Goal: Task Accomplishment & Management: Manage account settings

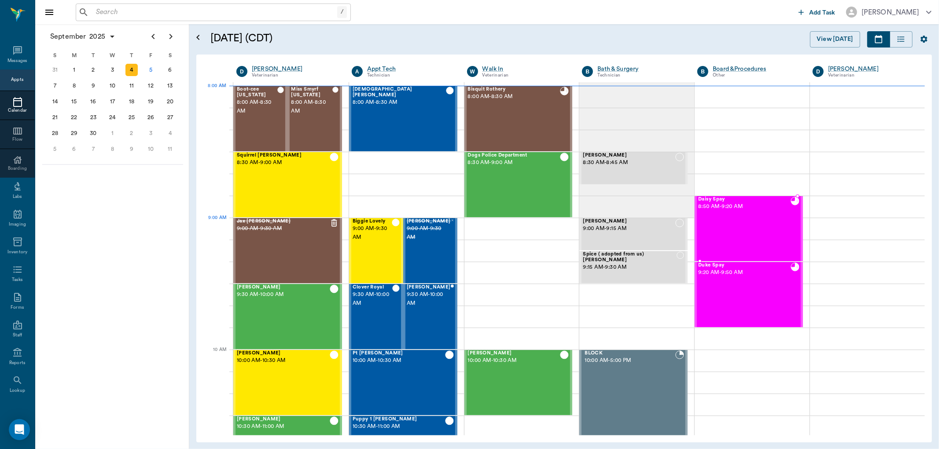
click at [732, 230] on div "Daisy Spay 8:50 AM - 9:20 AM" at bounding box center [744, 229] width 92 height 64
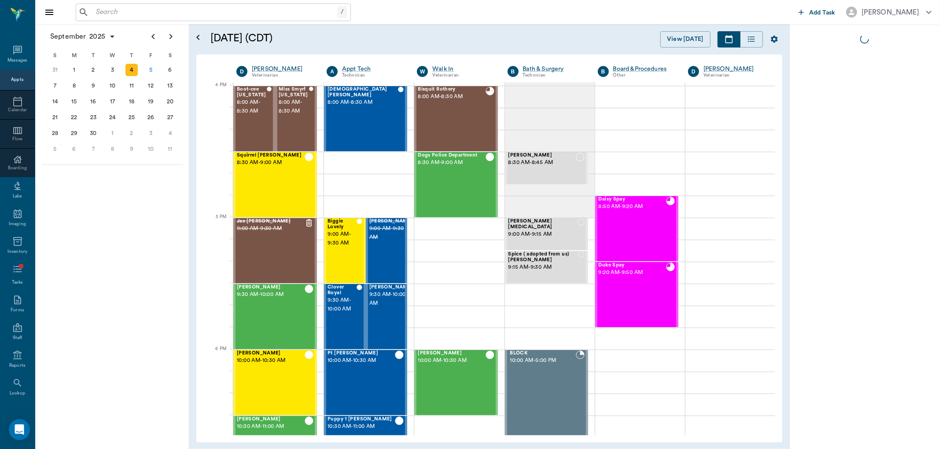
scroll to position [1057, 0]
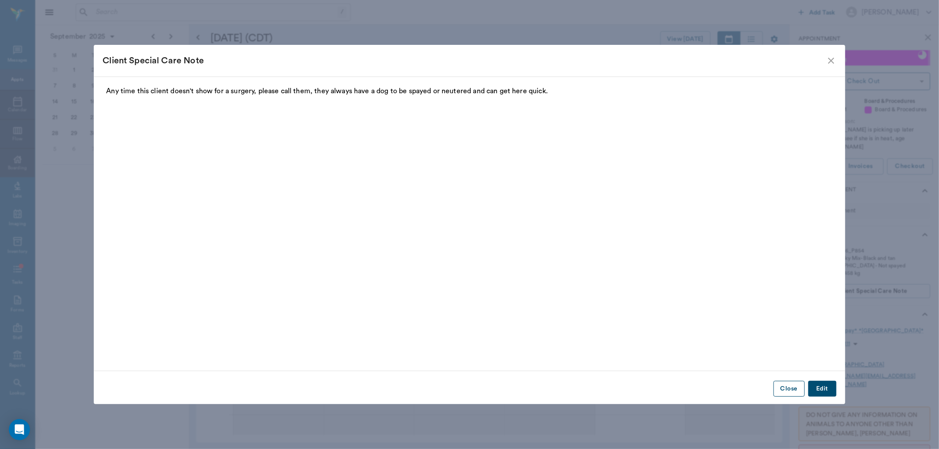
click at [787, 390] on button "Close" at bounding box center [788, 389] width 31 height 16
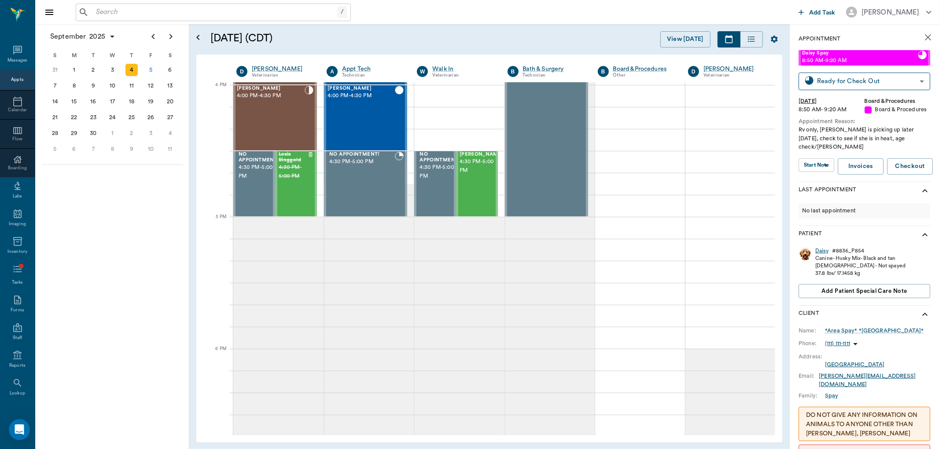
click at [823, 247] on div "Daisy" at bounding box center [821, 250] width 13 height 7
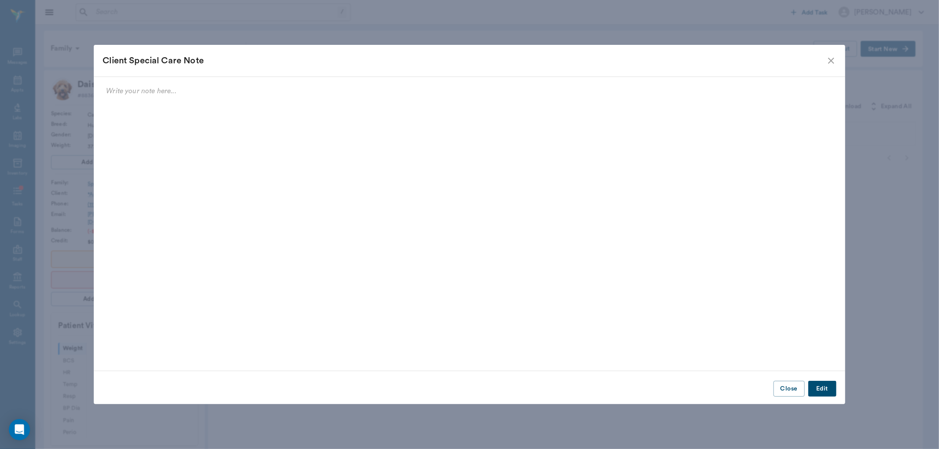
click at [786, 385] on button "Close" at bounding box center [788, 389] width 31 height 16
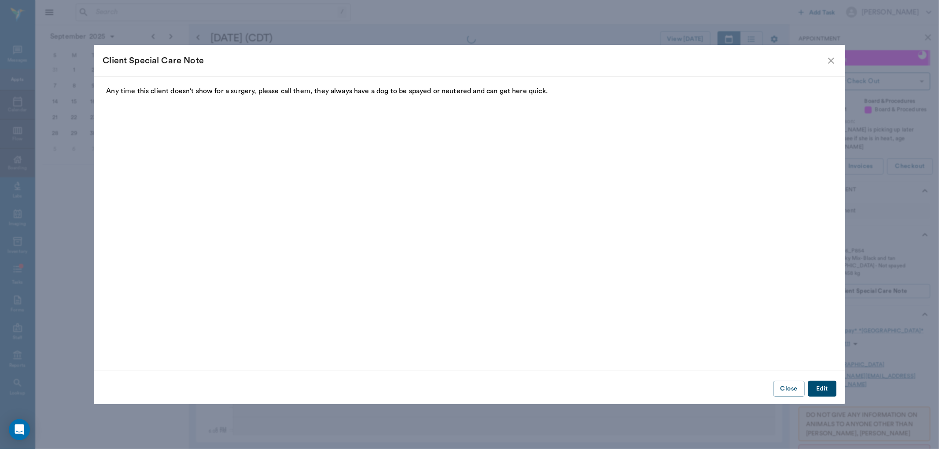
click at [786, 392] on button "Close" at bounding box center [788, 389] width 31 height 16
click at [786, 390] on div "[DATE] (CDT) View [DATE] [DATE] [DATE] S 31 [DATE] M 1 [DATE] T 2 [DATE] W 3 [D…" at bounding box center [489, 236] width 600 height 425
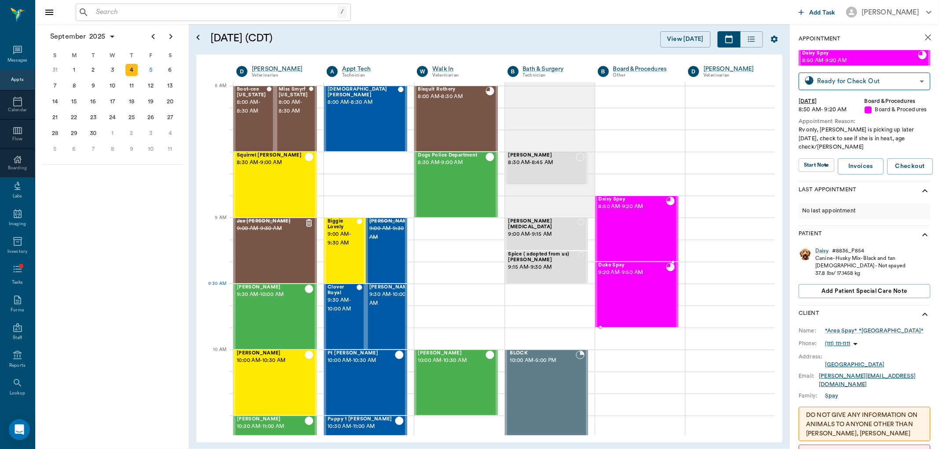
click at [631, 297] on div "Duke Spay 9:20 AM - 9:50 AM" at bounding box center [631, 295] width 67 height 64
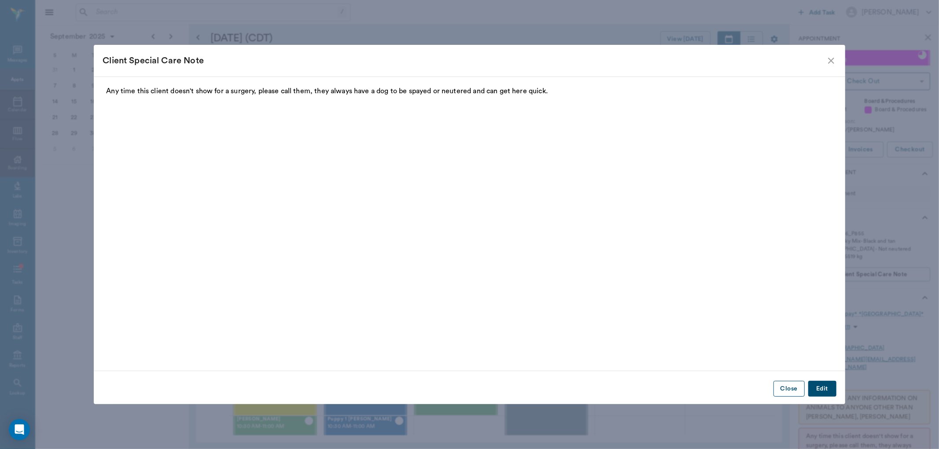
click at [791, 388] on button "Close" at bounding box center [788, 389] width 31 height 16
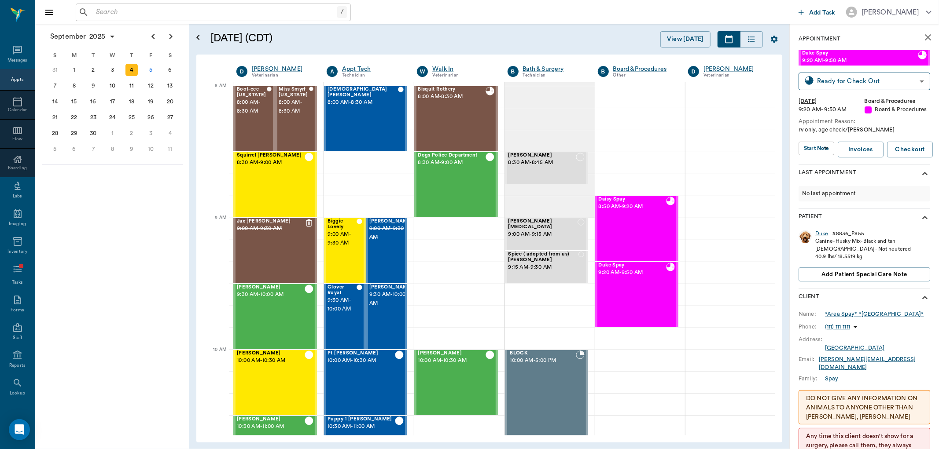
click at [823, 236] on div "Duke" at bounding box center [821, 233] width 13 height 7
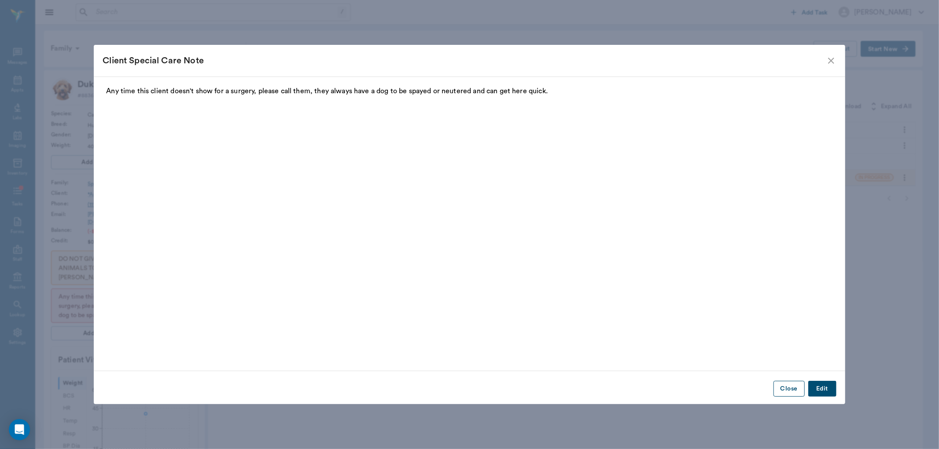
click at [788, 385] on button "Close" at bounding box center [788, 389] width 31 height 16
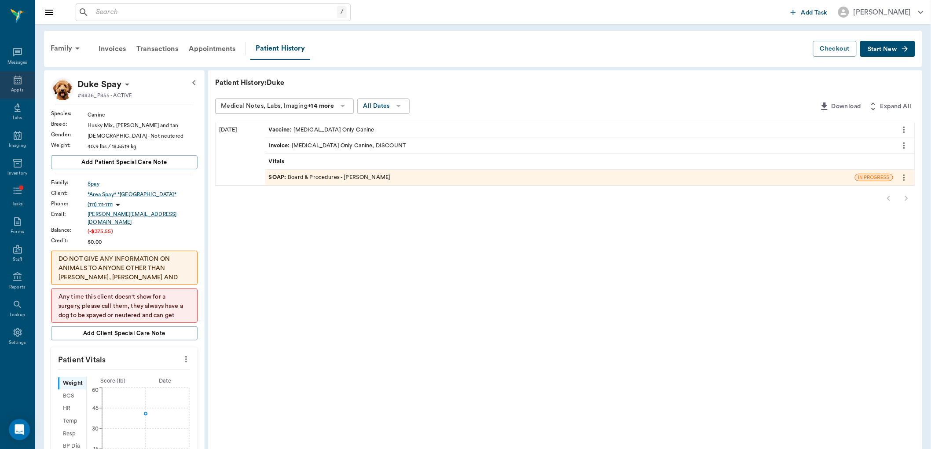
click at [15, 87] on div "Appts" at bounding box center [17, 90] width 12 height 7
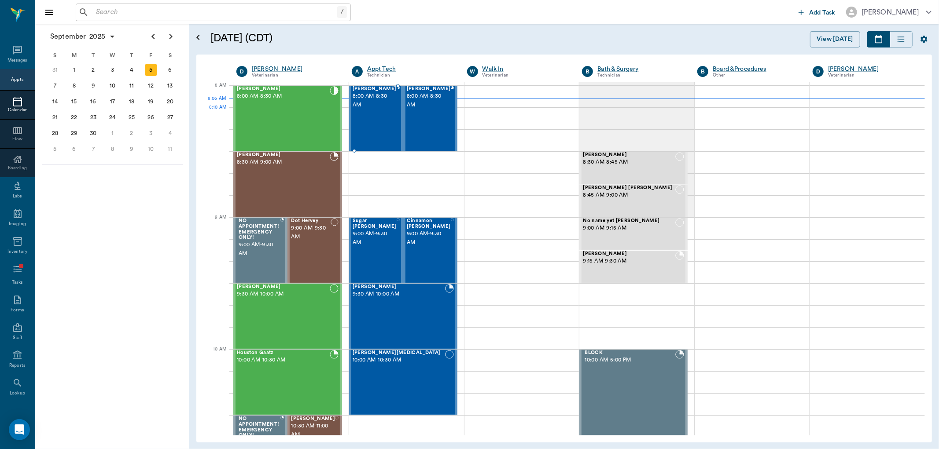
scroll to position [0, 0]
click at [368, 119] on div "[PERSON_NAME] 8:00 AM - 8:30 AM" at bounding box center [374, 118] width 44 height 64
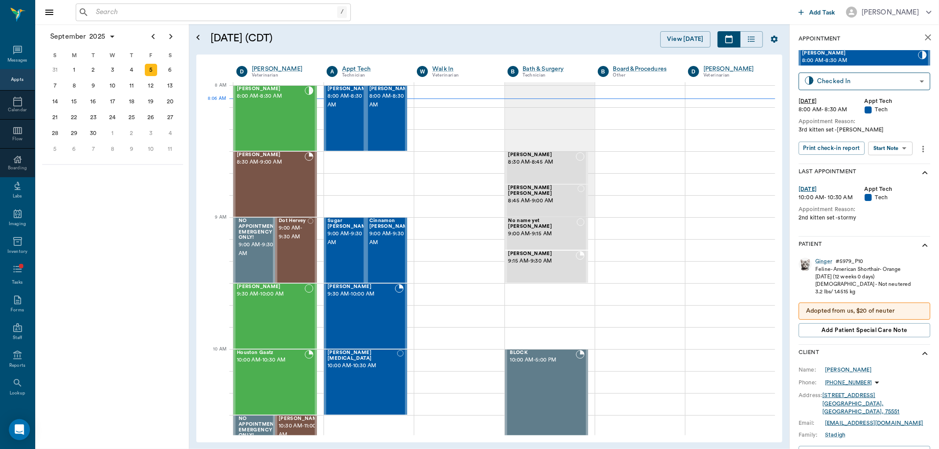
click at [892, 143] on body "/ ​ Add Task [PERSON_NAME] Nectar Messages Appts Calendar Flow Boarding Labs Im…" at bounding box center [469, 224] width 939 height 449
click at [898, 164] on li "Start SOAP" at bounding box center [890, 165] width 61 height 15
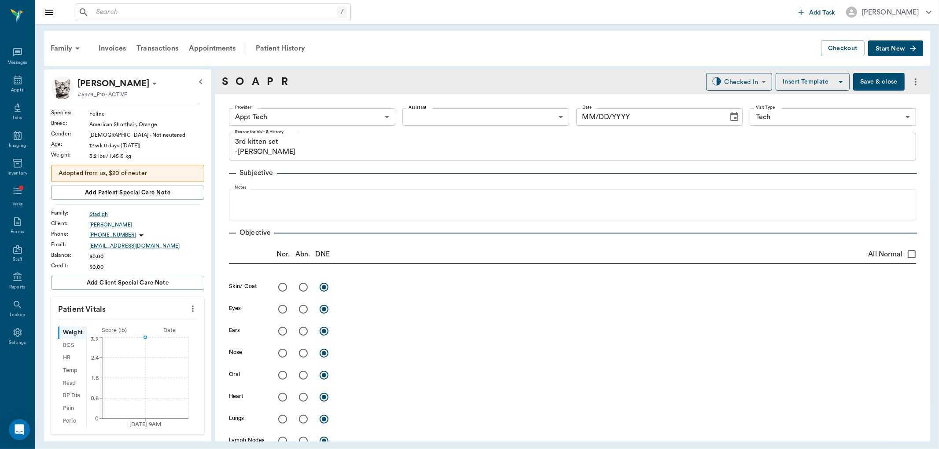
type input "63ec2f075fda476ae8351a4c"
type input "65d2be4f46e3a538d89b8c1a"
type textarea "3rd kitten set -[PERSON_NAME]"
type input "[DATE]"
click at [188, 308] on icon "more" at bounding box center [193, 309] width 10 height 11
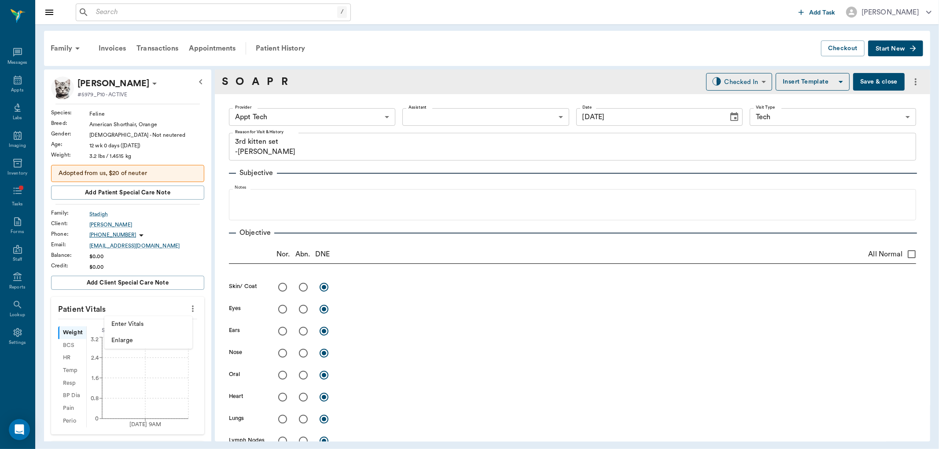
click at [315, 118] on div at bounding box center [469, 224] width 939 height 449
click at [315, 120] on body "/ ​ Add Task [PERSON_NAME] Nectar Messages Appts Labs Imaging Inventory Tasks F…" at bounding box center [469, 224] width 939 height 449
click at [303, 117] on body "/ ​ Add Task [PERSON_NAME] Nectar Messages Appts Labs Imaging Inventory Tasks F…" at bounding box center [469, 224] width 939 height 449
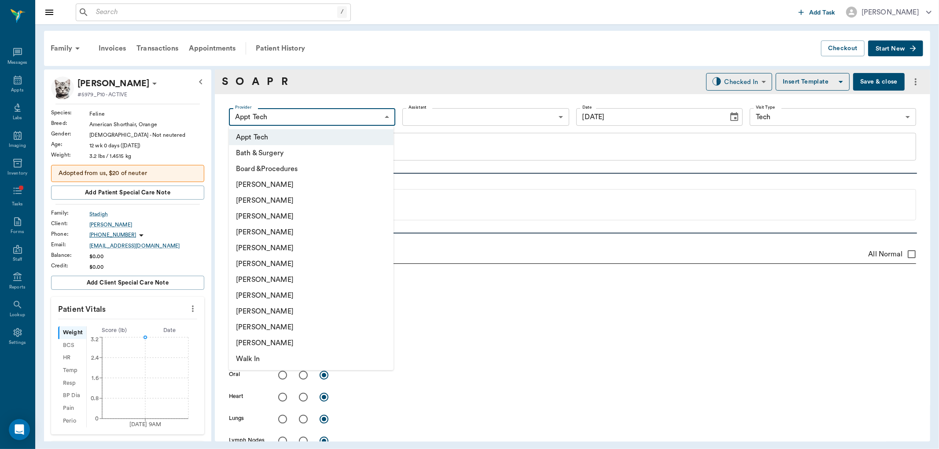
click at [284, 291] on li "[PERSON_NAME]" at bounding box center [311, 296] width 165 height 16
type input "63ec2e7e52e12b0ba117b124"
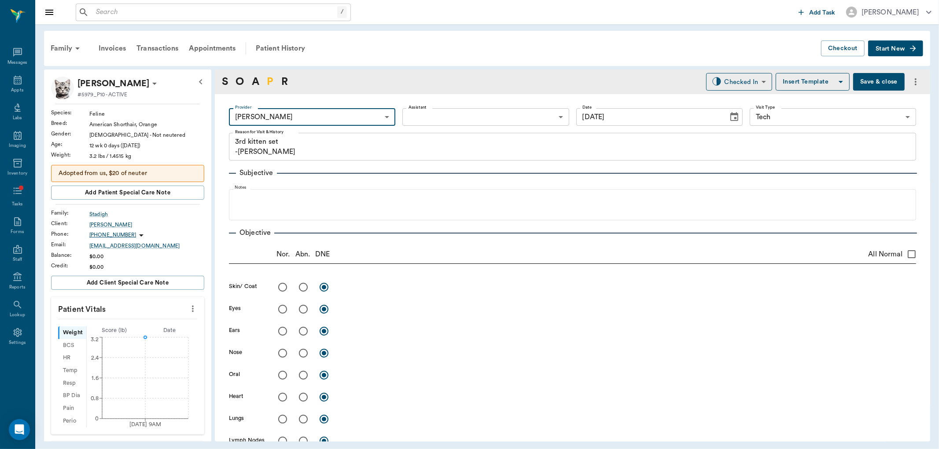
click at [267, 78] on link "P" at bounding box center [270, 82] width 7 height 16
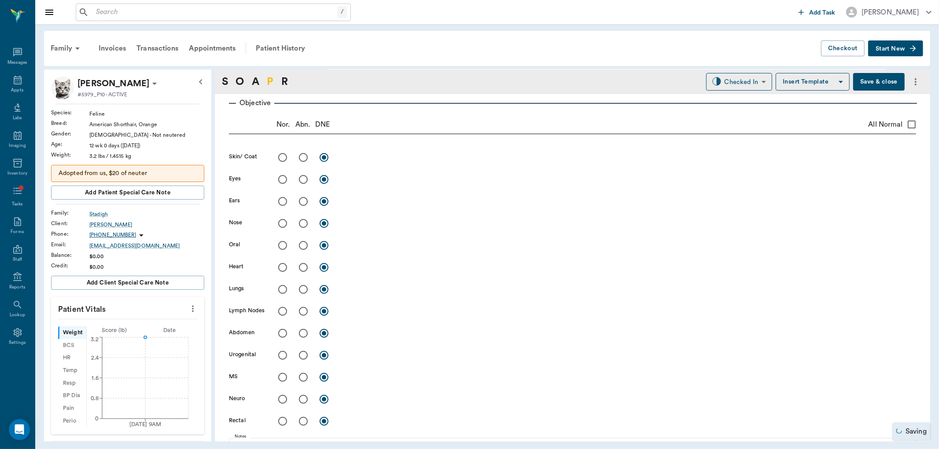
scroll to position [475, 0]
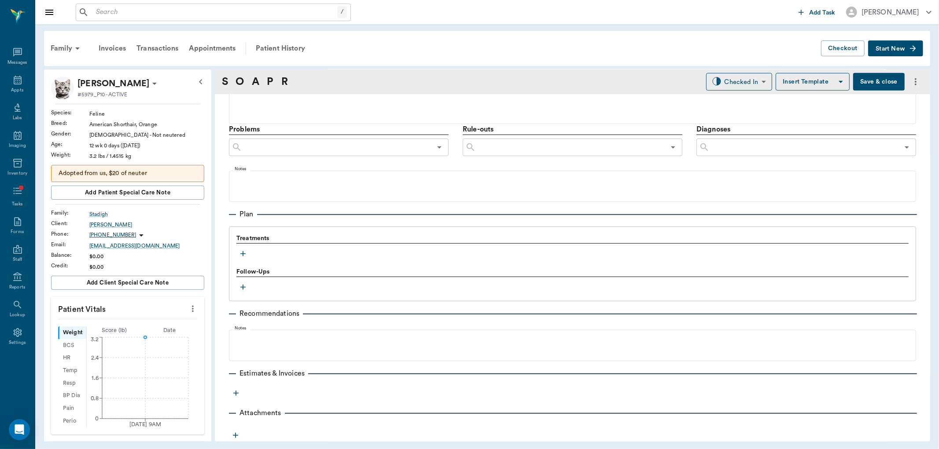
click at [245, 247] on div "Treatments" at bounding box center [572, 247] width 672 height 26
click at [245, 256] on icon "button" at bounding box center [242, 253] width 9 height 9
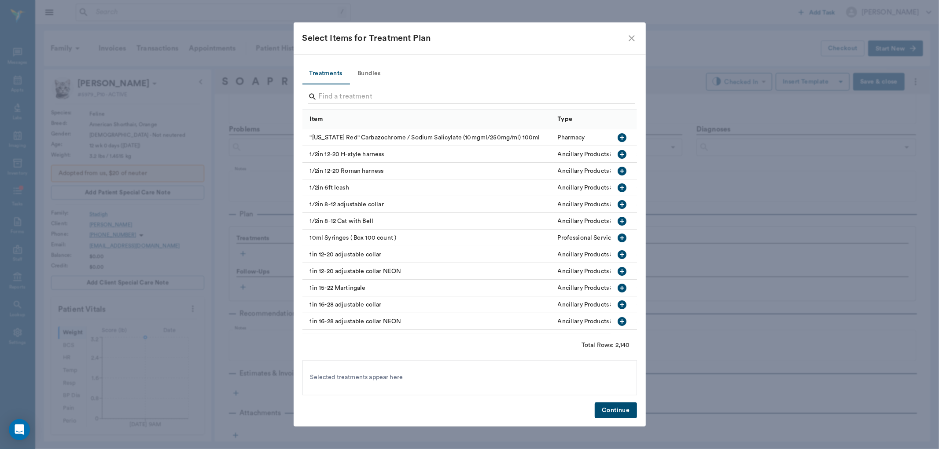
click at [364, 72] on button "Bundles" at bounding box center [369, 73] width 40 height 21
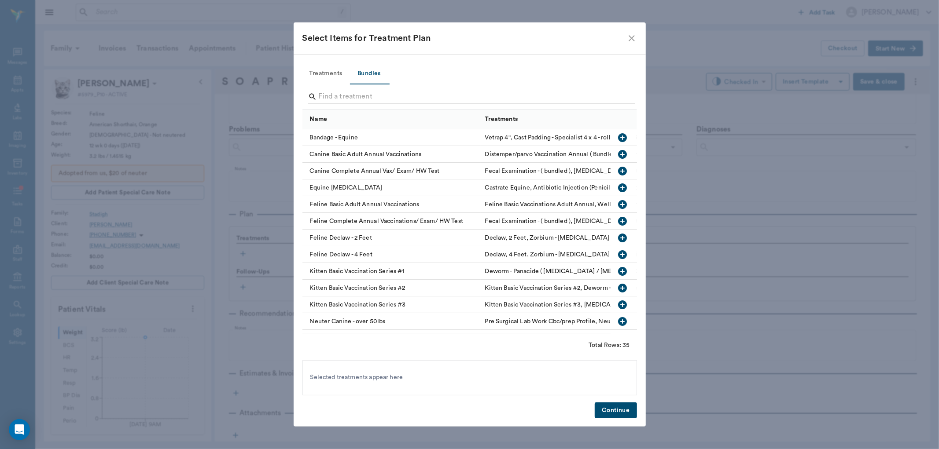
click at [618, 303] on icon "button" at bounding box center [622, 305] width 9 height 9
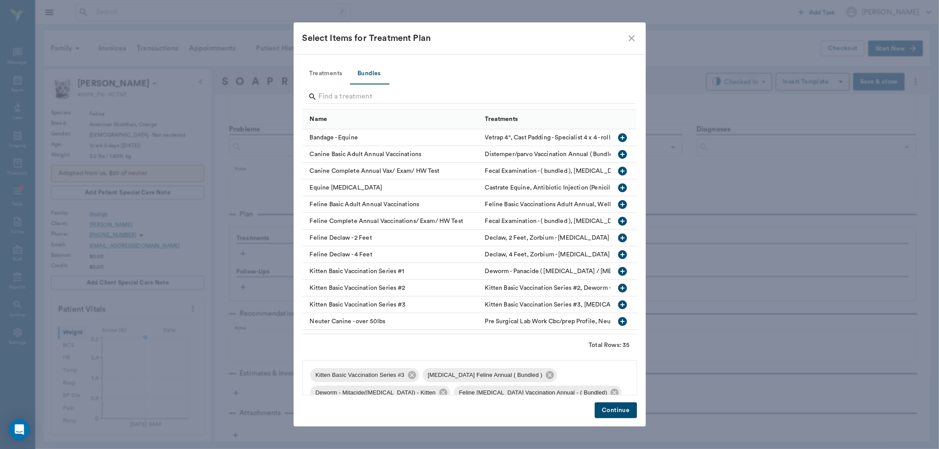
click at [622, 408] on button "Continue" at bounding box center [615, 411] width 42 height 16
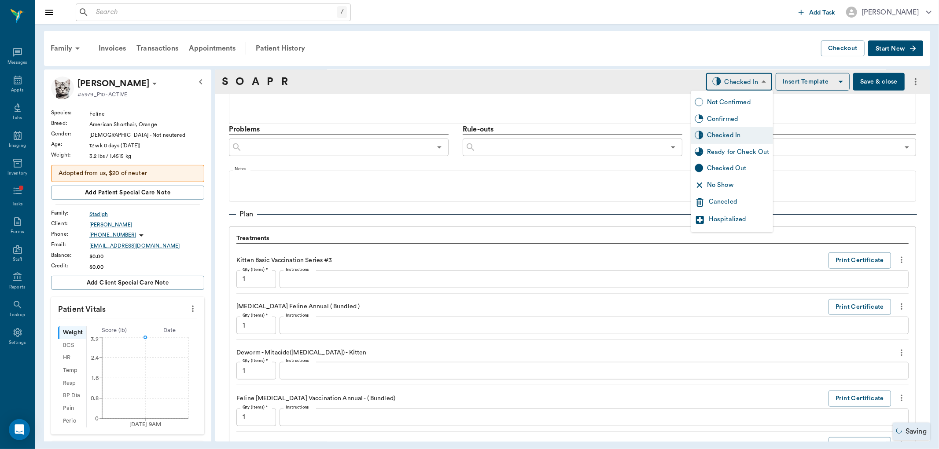
click at [746, 77] on body "/ ​ Add Task [PERSON_NAME] Nectar Messages Appts Labs Imaging Inventory Tasks F…" at bounding box center [469, 224] width 939 height 449
drag, startPoint x: 736, startPoint y: 152, endPoint x: 734, endPoint y: 159, distance: 7.3
click at [734, 159] on div "Ready for Check Out" at bounding box center [732, 152] width 82 height 17
type input "READY_TO_CHECKOUT"
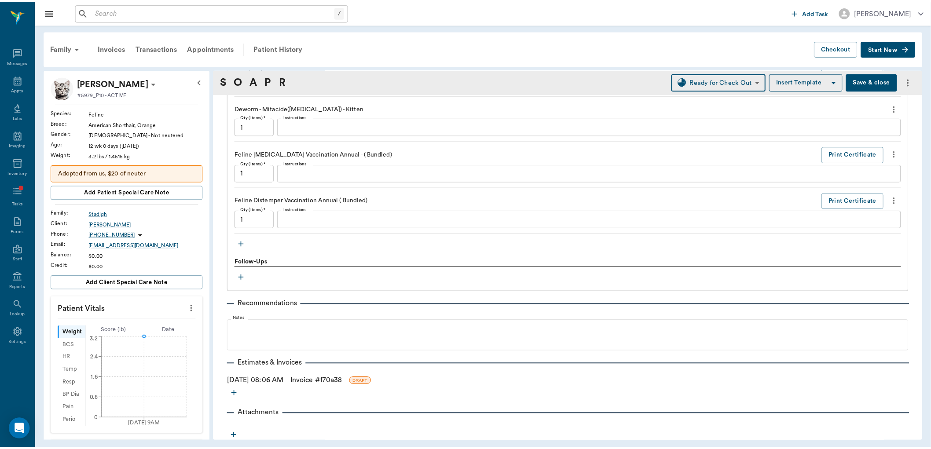
scroll to position [720, 0]
click at [316, 380] on link "Invoice # f70a38" at bounding box center [319, 380] width 52 height 11
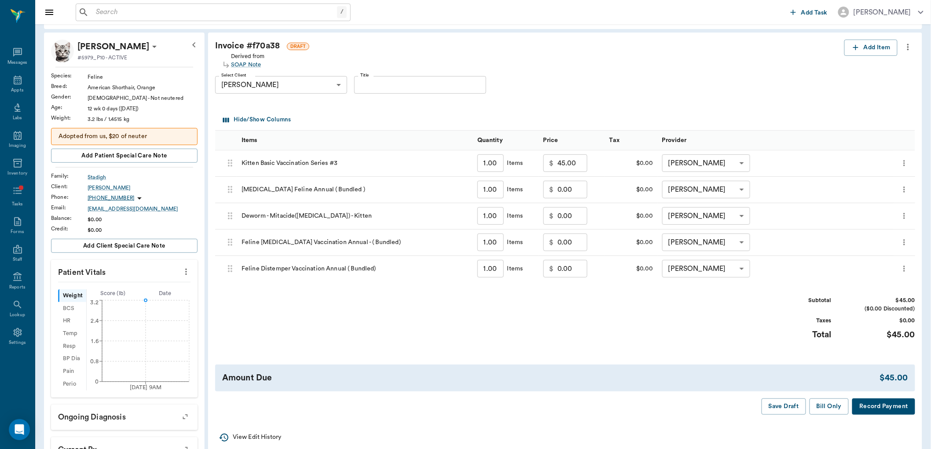
scroll to position [147, 0]
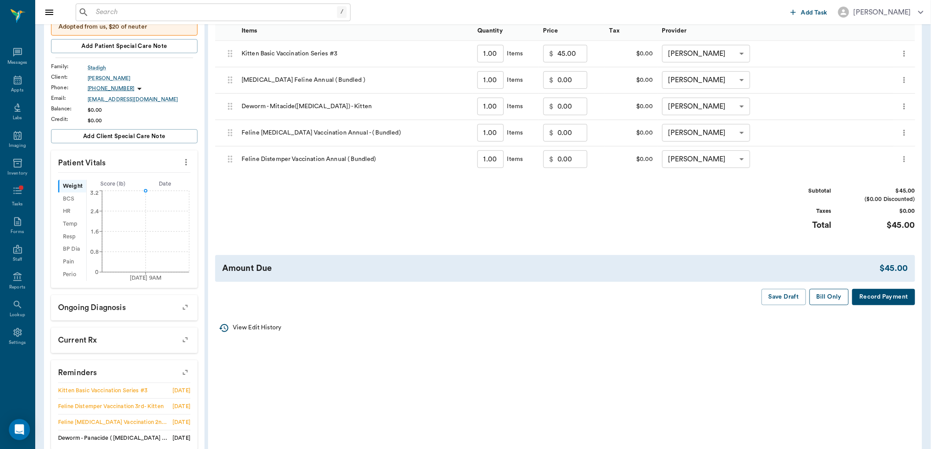
click at [832, 304] on button "Bill Only" at bounding box center [830, 297] width 40 height 16
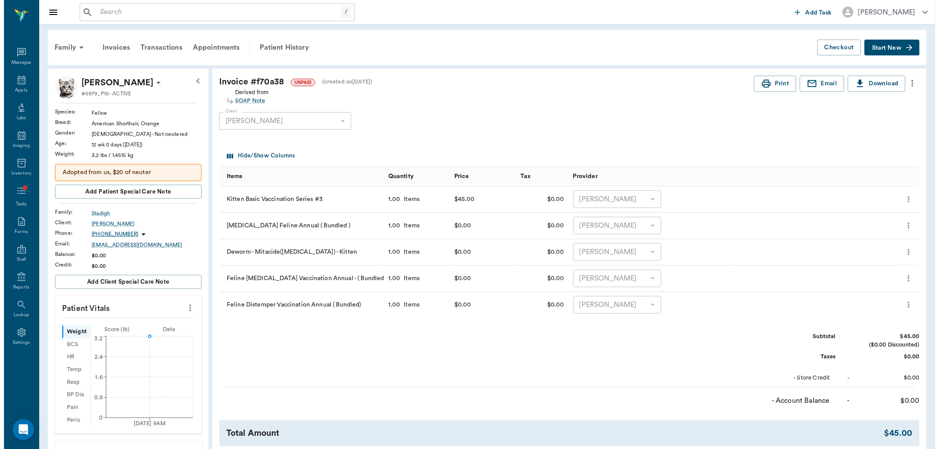
scroll to position [0, 0]
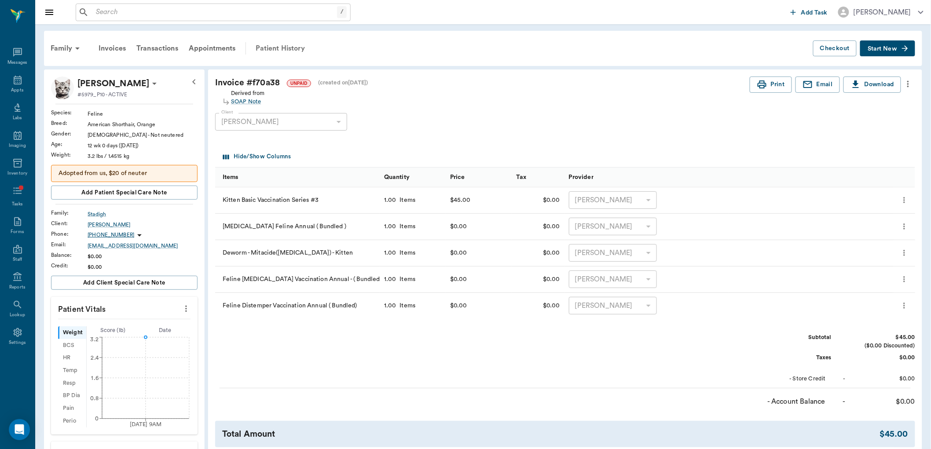
click at [268, 46] on div "Patient History" at bounding box center [280, 48] width 60 height 21
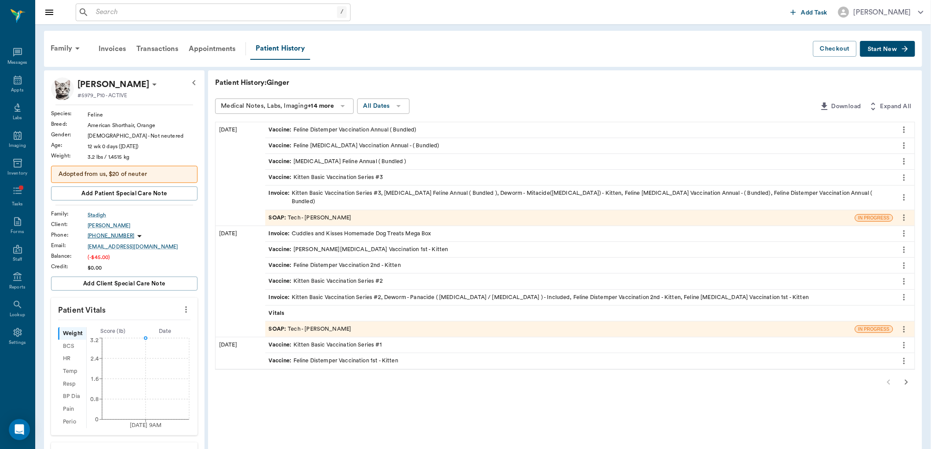
click at [282, 210] on div "SOAP : Tech - [PERSON_NAME]" at bounding box center [560, 217] width 590 height 15
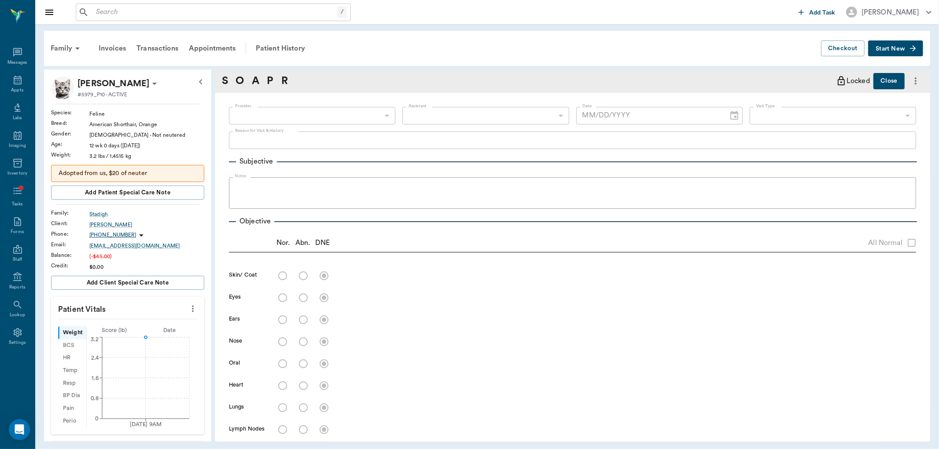
type input "63ec2e7e52e12b0ba117b124"
type input "65d2be4f46e3a538d89b8c1a"
type textarea "3rd kitten set -[PERSON_NAME]"
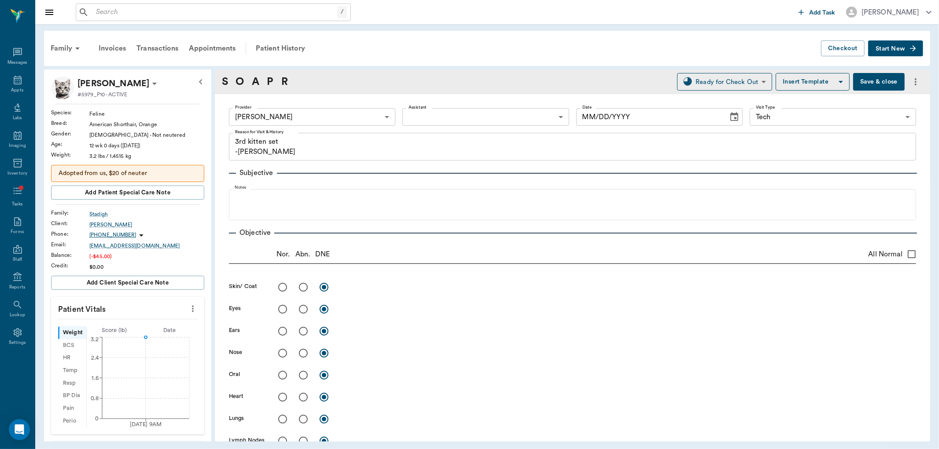
type input "[DATE]"
click at [188, 304] on icon "more" at bounding box center [193, 309] width 10 height 11
click at [163, 321] on span "Enter Vitals" at bounding box center [148, 324] width 74 height 9
click at [142, 336] on input "text" at bounding box center [127, 336] width 77 height 18
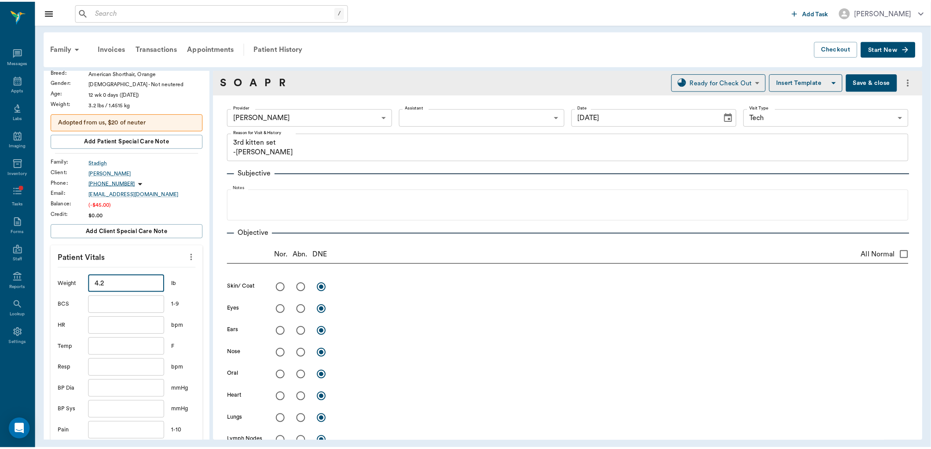
scroll to position [147, 0]
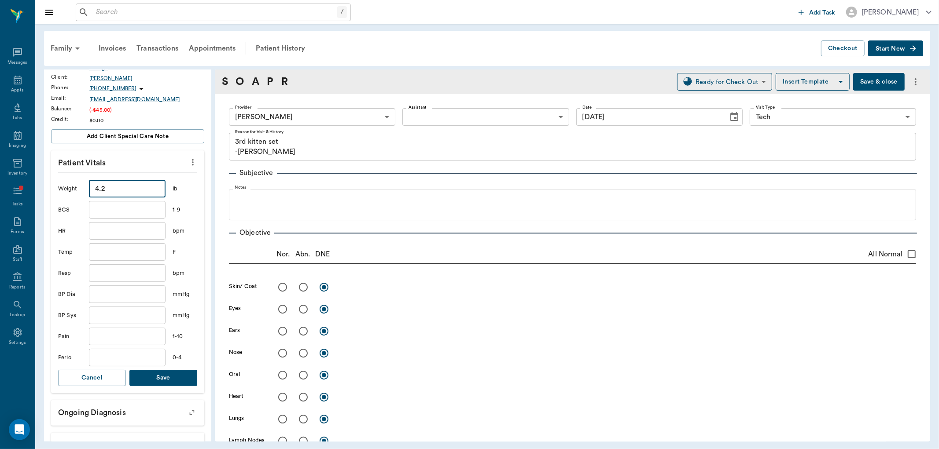
type input "4.2"
click at [177, 380] on button "Save" at bounding box center [163, 378] width 68 height 16
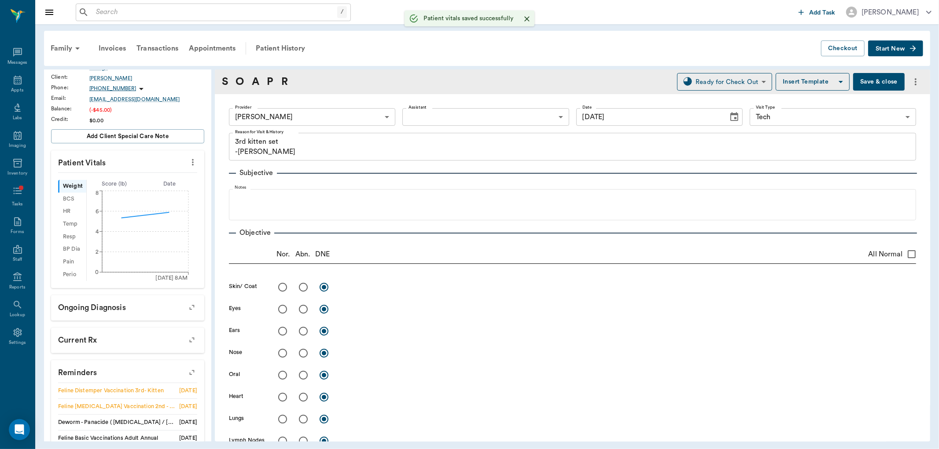
click at [872, 84] on button "Save & close" at bounding box center [878, 82] width 51 height 18
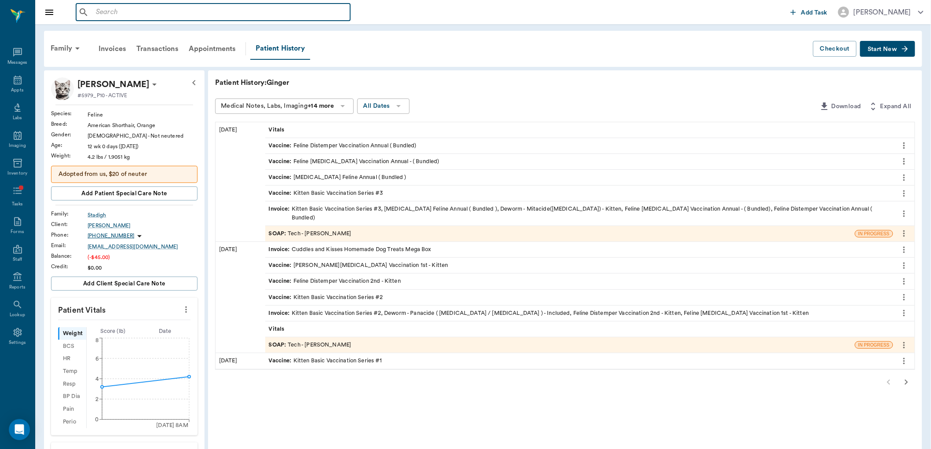
click at [129, 14] on input "text" at bounding box center [219, 12] width 254 height 12
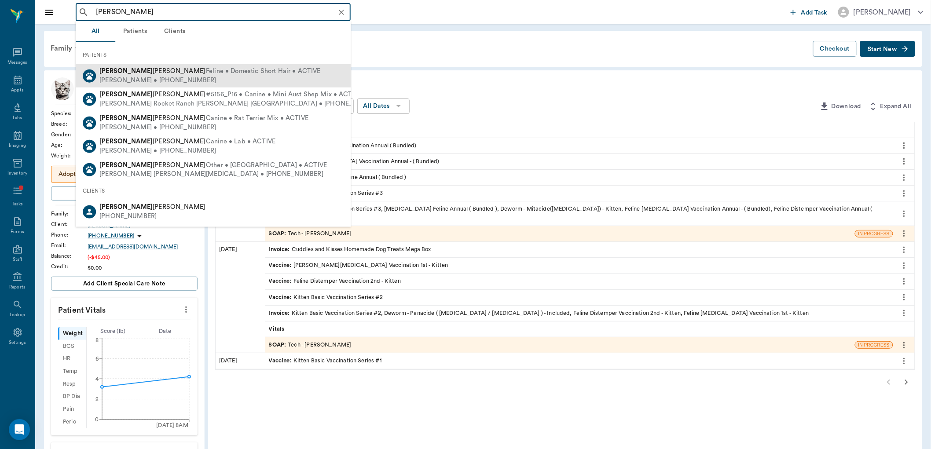
click at [206, 73] on span "Feline • Domestic Short Hair • ACTIVE" at bounding box center [263, 71] width 115 height 9
type input "[PERSON_NAME]"
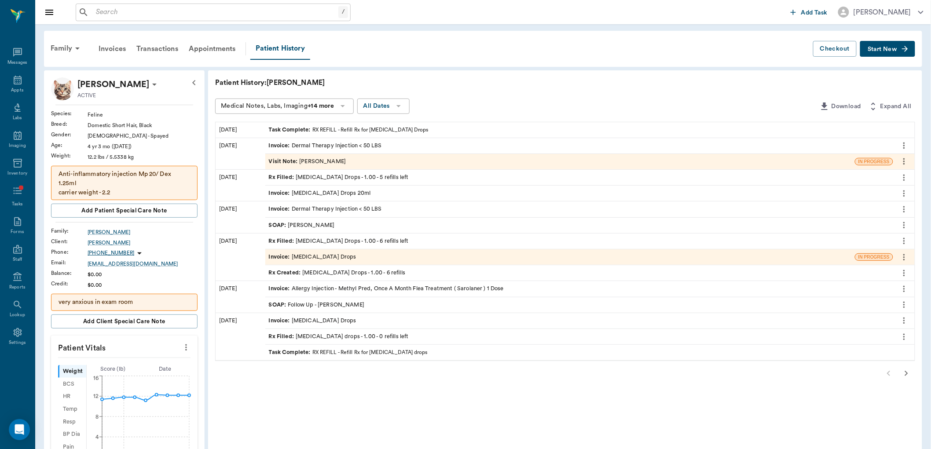
click at [381, 178] on div "Rx Filled : [MEDICAL_DATA] Drops - 1.00 - 5 refills left" at bounding box center [339, 177] width 140 height 8
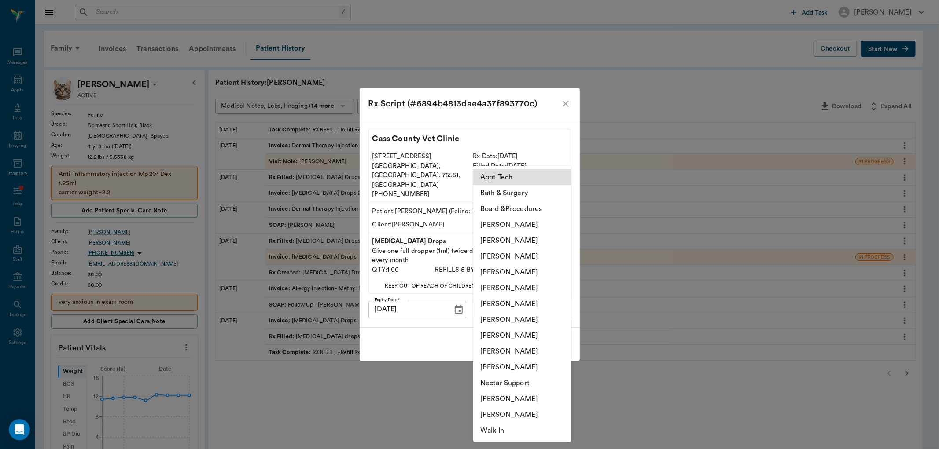
click at [546, 302] on body "/ ​ Add Task [PERSON_NAME] Nectar Messages Appts Labs Imaging Inventory Tasks F…" at bounding box center [469, 374] width 939 height 748
click at [528, 255] on li "[PERSON_NAME]" at bounding box center [522, 257] width 98 height 16
type input "642ef10e332a41444de2bad1"
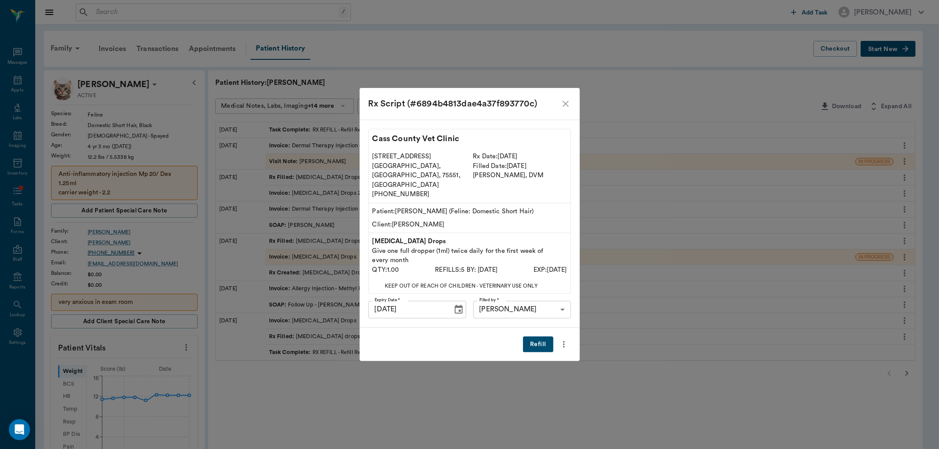
click at [537, 337] on button "Refill" at bounding box center [538, 345] width 30 height 16
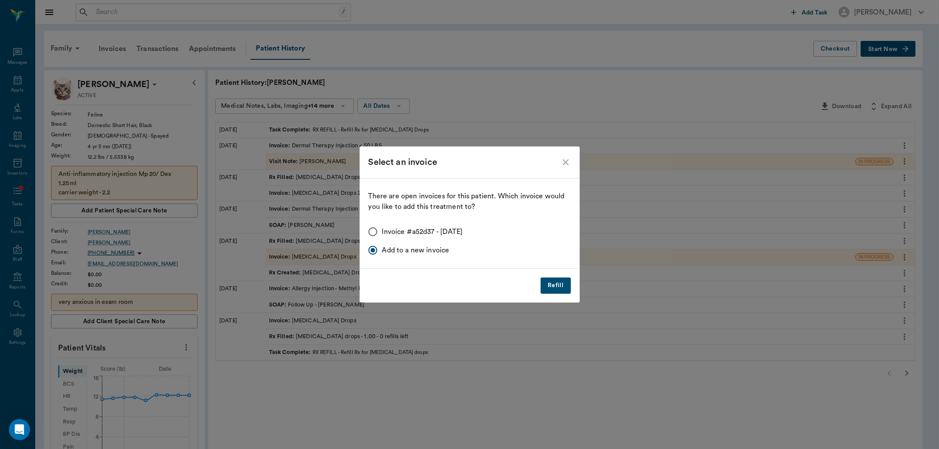
click at [564, 289] on button "Refill" at bounding box center [555, 286] width 30 height 16
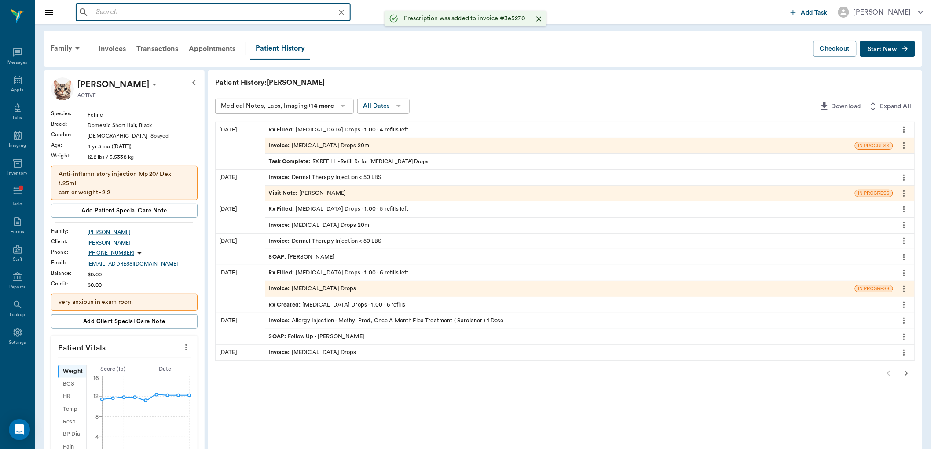
click at [222, 8] on input "text" at bounding box center [220, 12] width 256 height 12
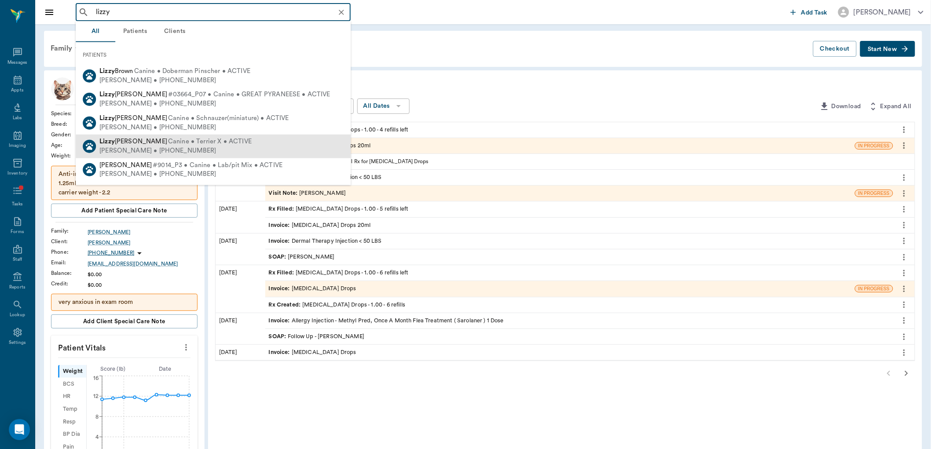
click at [235, 147] on div "[PERSON_NAME] Canine • Terrier X • ACTIVE [PERSON_NAME] • [PHONE_NUMBER]" at bounding box center [213, 146] width 275 height 23
type input "lizzy"
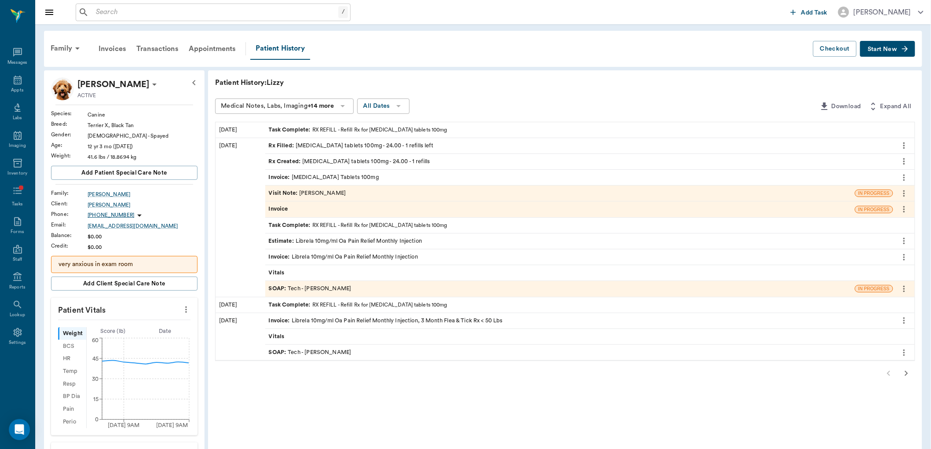
click at [349, 145] on div "Rx Filled : [MEDICAL_DATA] tablets 100mg - 24.00 - 1 refills left" at bounding box center [351, 146] width 165 height 8
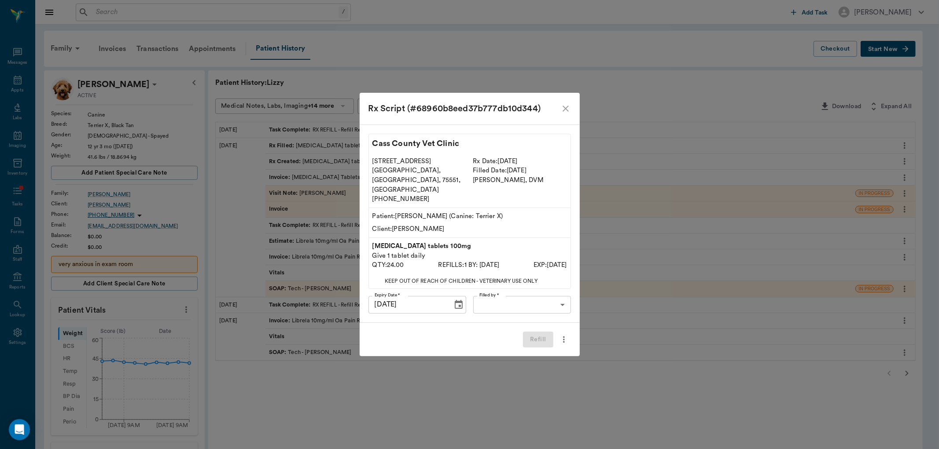
click at [553, 290] on body "/ ​ Add Task [PERSON_NAME] Nectar Messages Appts Labs Imaging Inventory Tasks F…" at bounding box center [469, 370] width 939 height 741
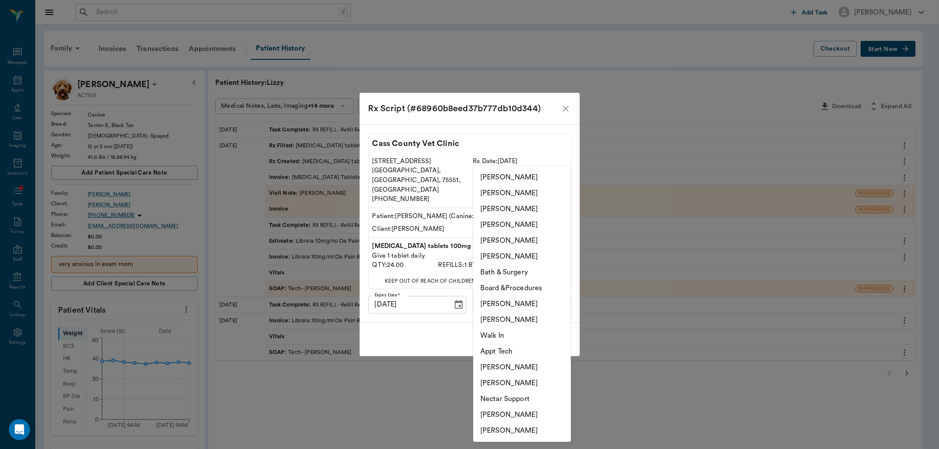
click at [524, 316] on li "[PERSON_NAME]" at bounding box center [522, 320] width 98 height 16
type input "642ef10e332a41444de2bad1"
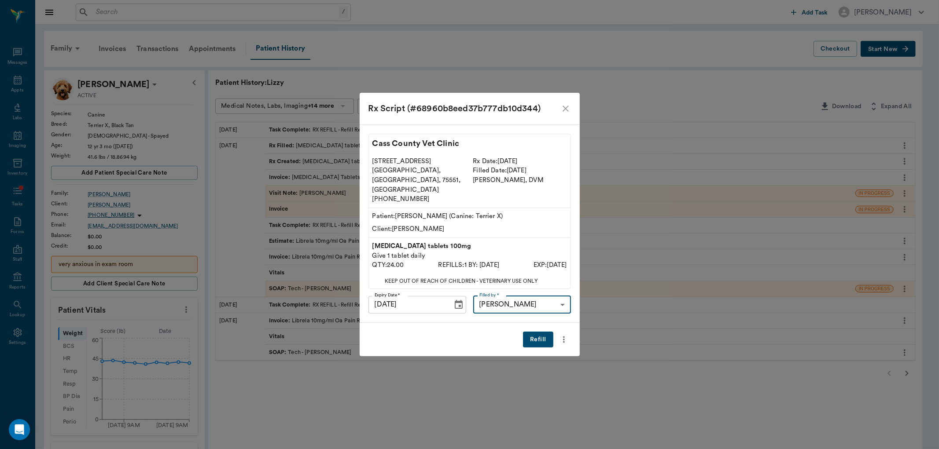
click at [531, 332] on button "Refill" at bounding box center [538, 340] width 30 height 16
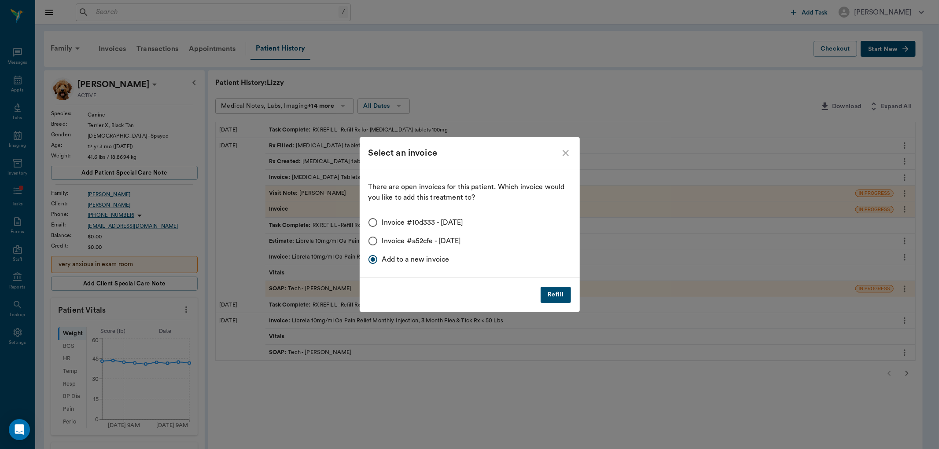
click at [554, 296] on button "Refill" at bounding box center [555, 295] width 30 height 16
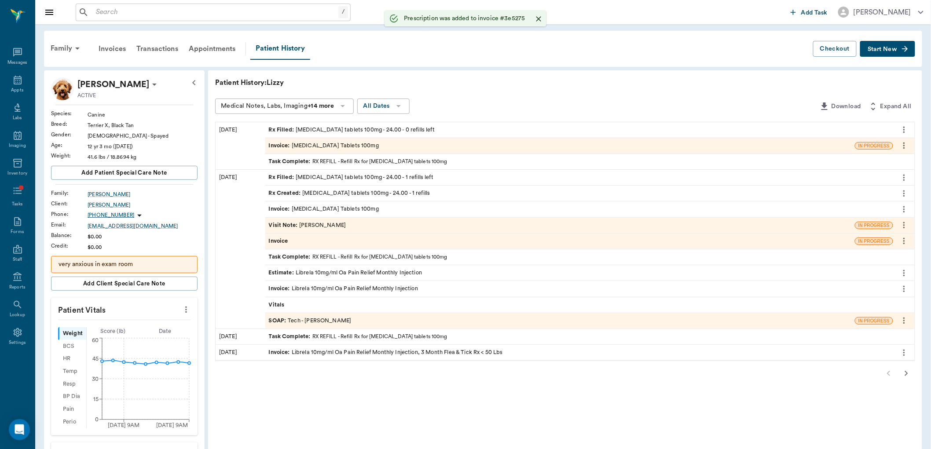
click at [363, 151] on div "Invoice : [MEDICAL_DATA] Tablets 100mg" at bounding box center [560, 145] width 590 height 15
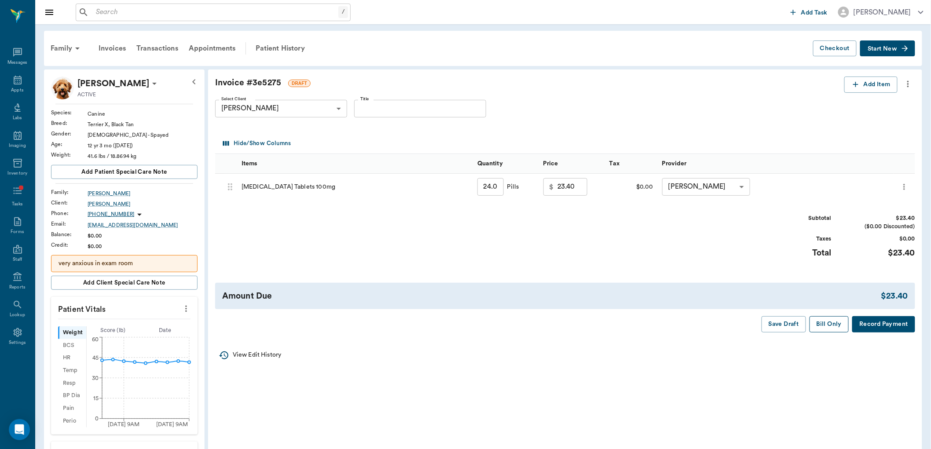
click at [830, 323] on button "Bill Only" at bounding box center [830, 324] width 40 height 16
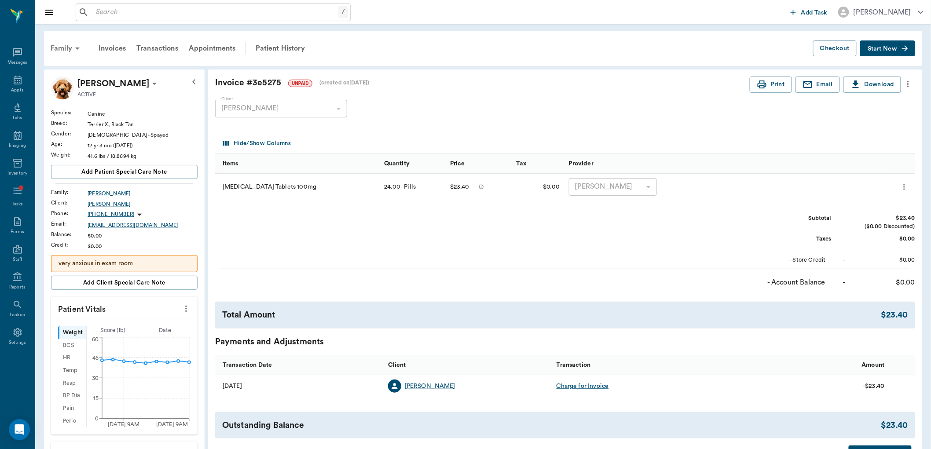
click at [70, 46] on div "Family" at bounding box center [66, 48] width 43 height 21
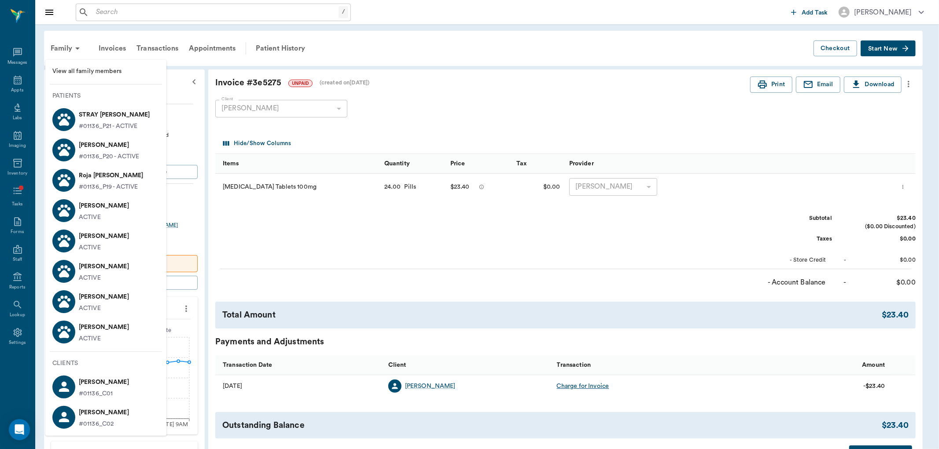
click at [118, 243] on div "ACTIVE" at bounding box center [104, 247] width 50 height 9
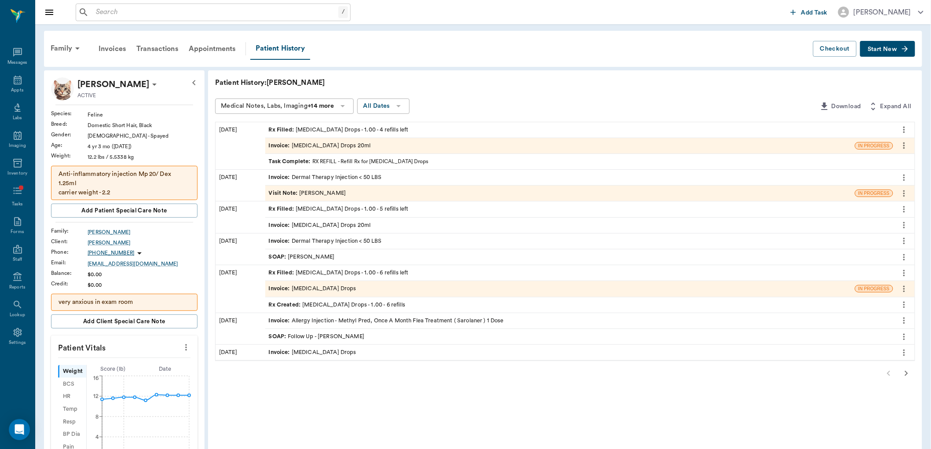
click at [811, 148] on div "Invoice : [MEDICAL_DATA] Drops 20ml" at bounding box center [560, 145] width 590 height 15
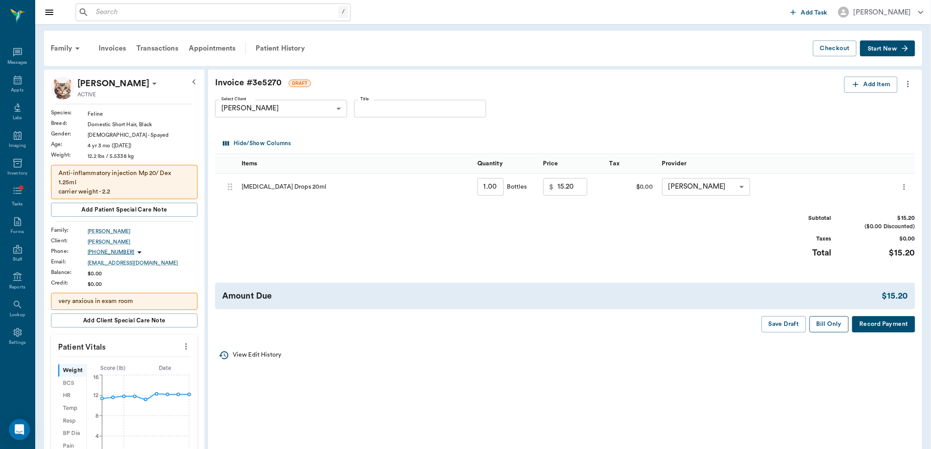
click at [824, 323] on button "Bill Only" at bounding box center [830, 324] width 40 height 16
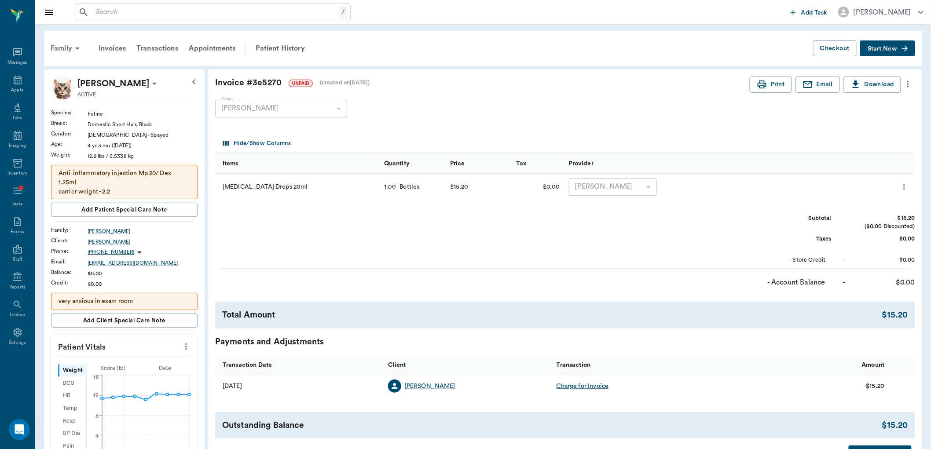
click at [67, 49] on div "Family" at bounding box center [66, 48] width 43 height 21
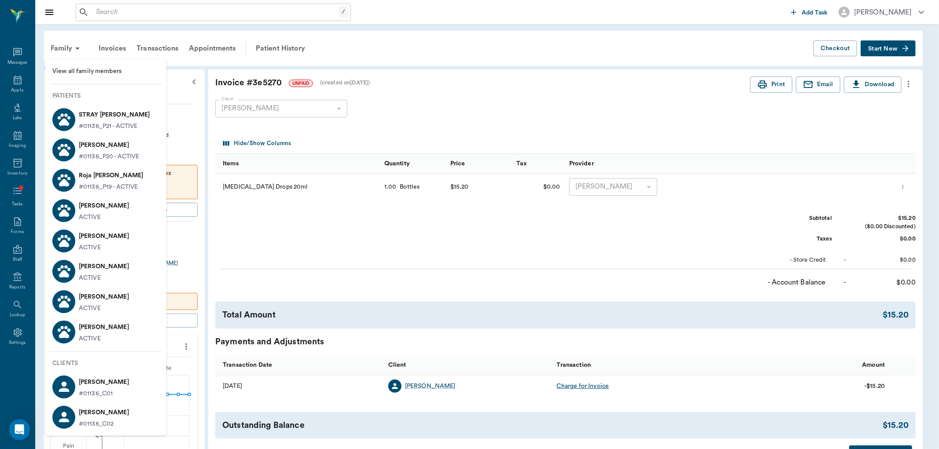
click at [111, 153] on p "#01136_P20 - ACTIVE" at bounding box center [109, 156] width 61 height 9
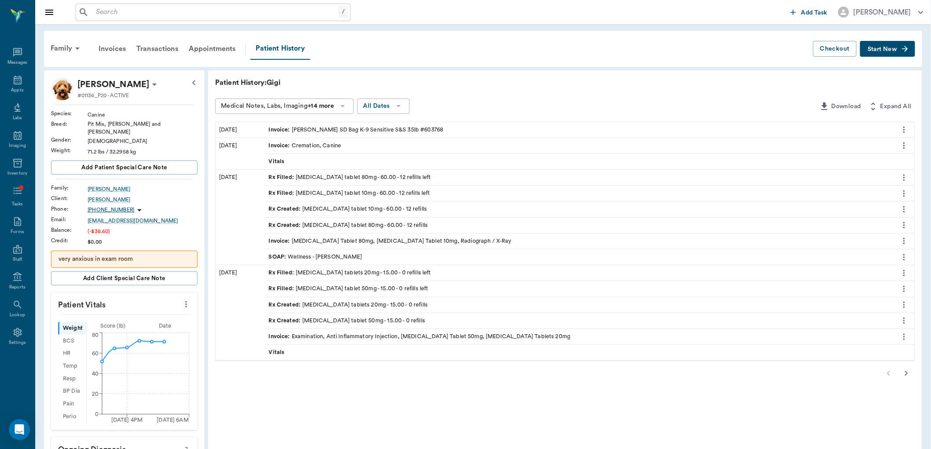
click at [149, 84] on icon at bounding box center [154, 84] width 11 height 11
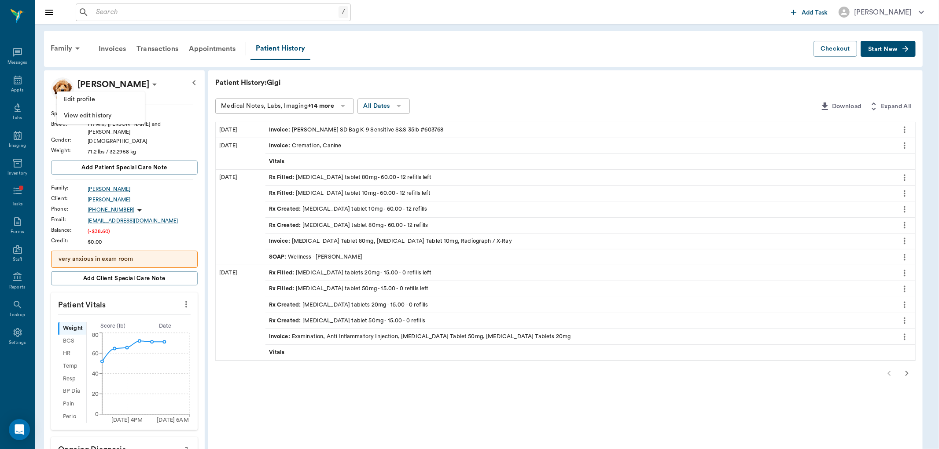
click at [128, 97] on span "Edit profile" at bounding box center [101, 99] width 74 height 9
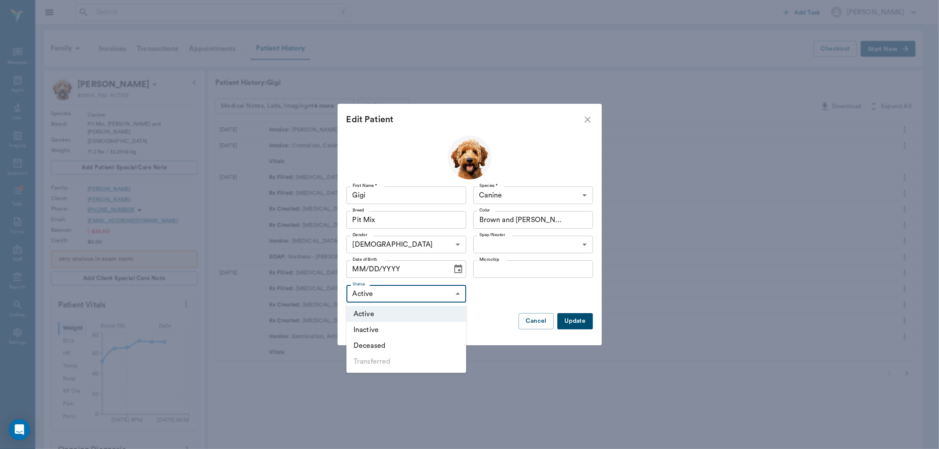
click at [451, 292] on body "/ ​ Add Task [PERSON_NAME] Nectar Messages Appts Labs Imaging Inventory Tasks F…" at bounding box center [469, 384] width 939 height 768
click at [423, 342] on li "Deceased" at bounding box center [406, 346] width 120 height 16
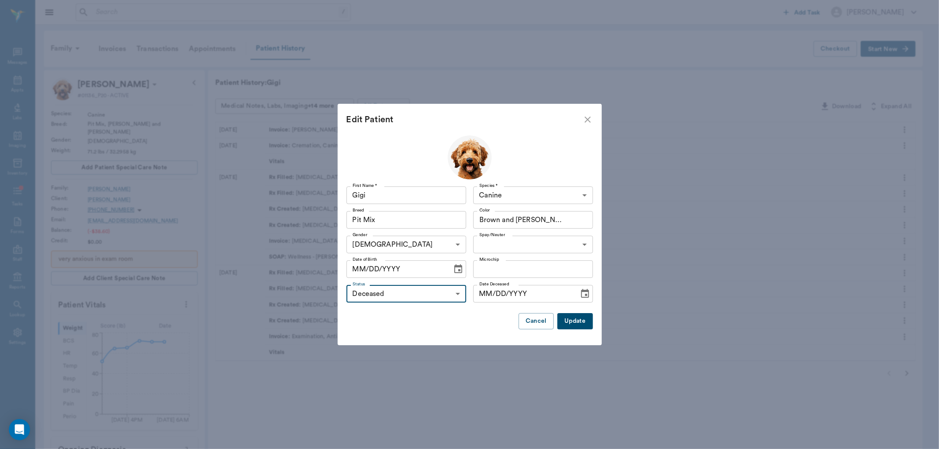
type input "DECEASED"
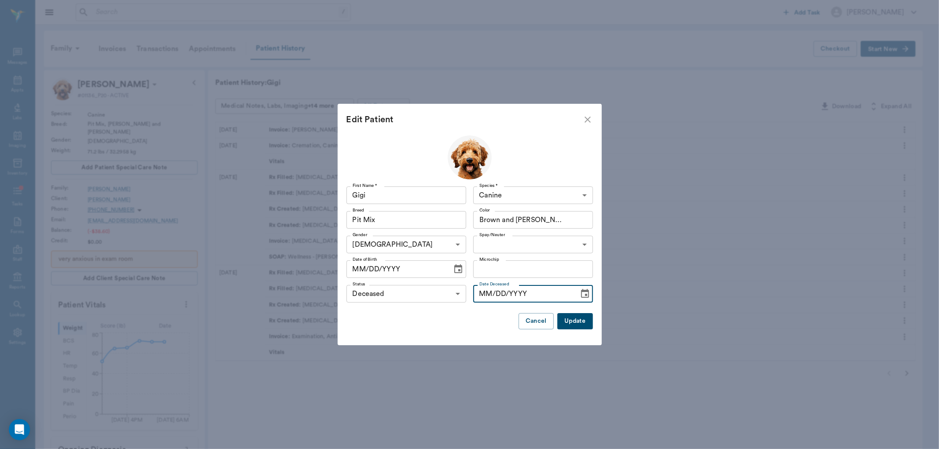
click at [495, 293] on input "MM/DD/YYYY" at bounding box center [523, 294] width 100 height 18
click at [488, 293] on input "MM/DD/YYYY" at bounding box center [523, 294] width 100 height 18
click at [584, 122] on icon "close" at bounding box center [587, 120] width 6 height 6
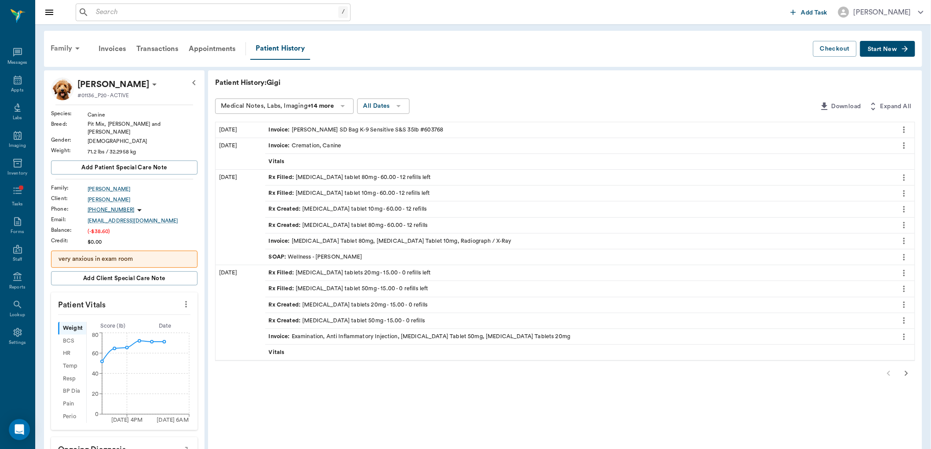
click at [76, 47] on icon at bounding box center [77, 48] width 11 height 11
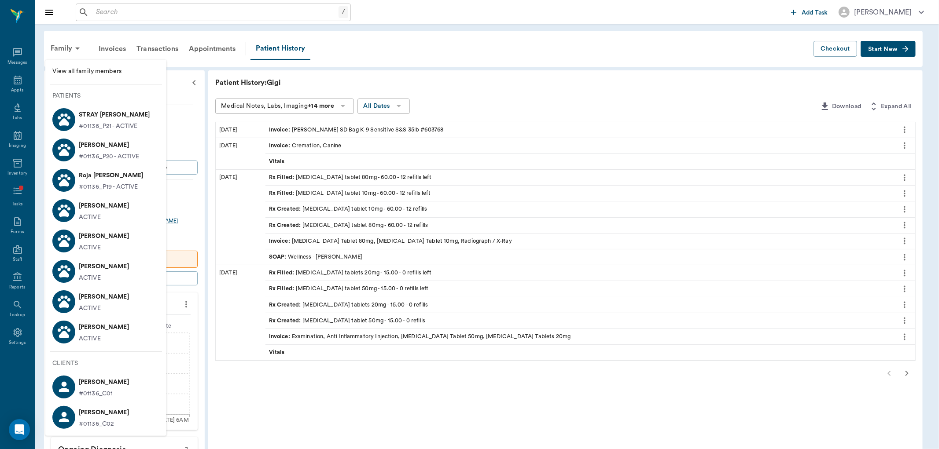
click at [103, 141] on p "[PERSON_NAME]" at bounding box center [109, 145] width 61 height 14
click at [180, 68] on div at bounding box center [469, 224] width 939 height 449
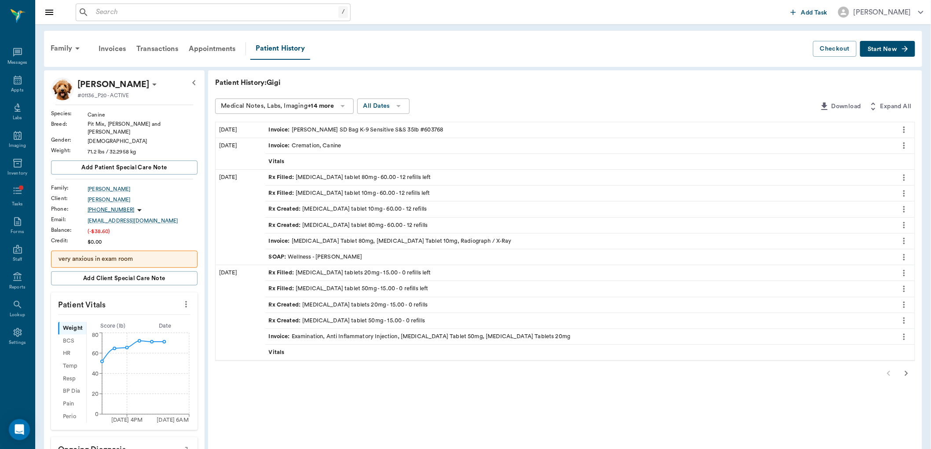
click at [149, 81] on icon at bounding box center [154, 84] width 11 height 11
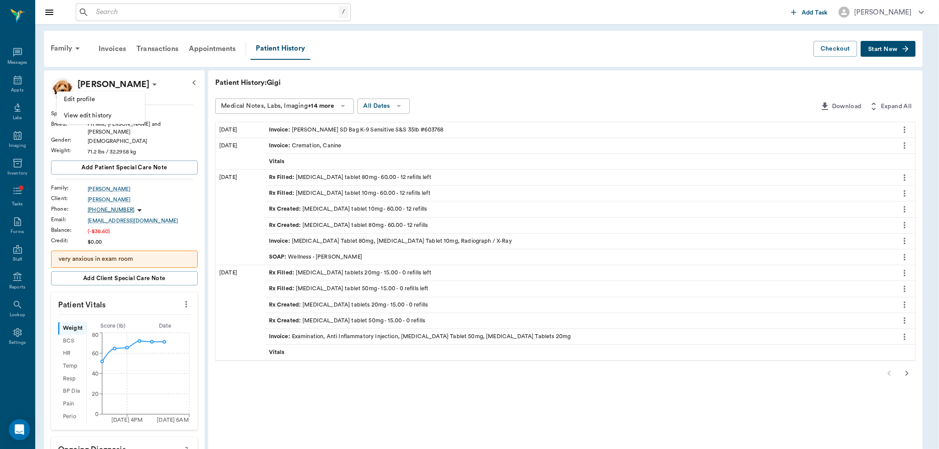
click at [97, 102] on span "Edit profile" at bounding box center [101, 99] width 74 height 9
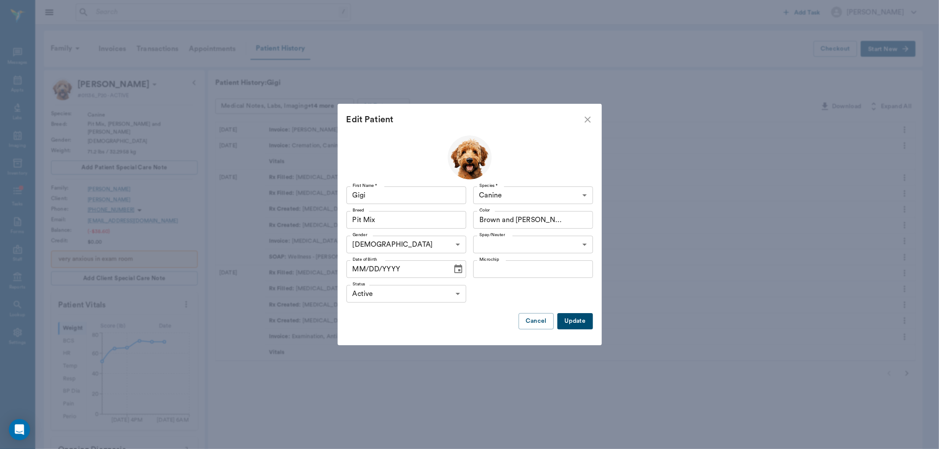
click at [451, 290] on body "/ ​ Add Task [PERSON_NAME] Nectar Messages Appts Labs Imaging Inventory Tasks F…" at bounding box center [469, 384] width 939 height 768
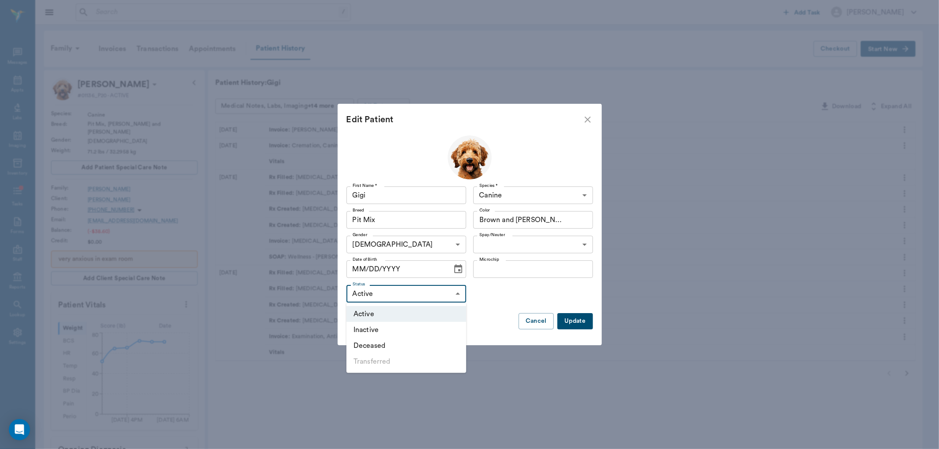
click at [423, 341] on li "Deceased" at bounding box center [406, 346] width 120 height 16
type input "DECEASED"
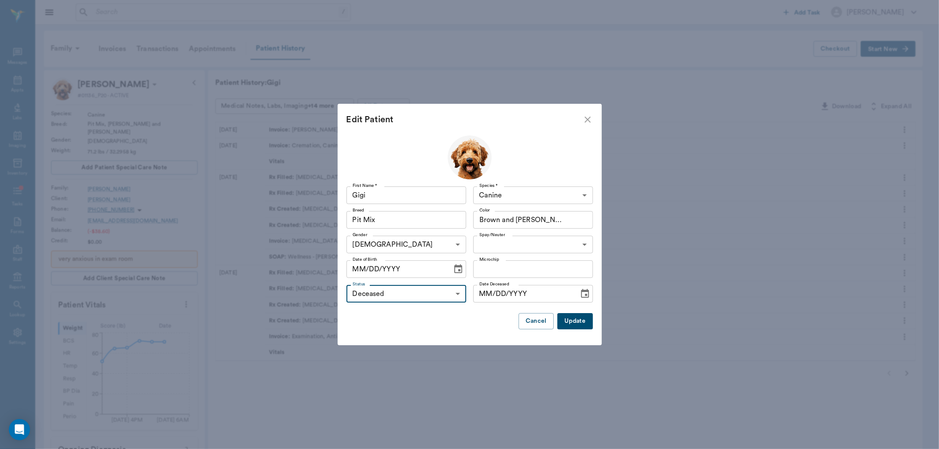
click at [487, 290] on input "MM/DD/YYYY" at bounding box center [523, 294] width 100 height 18
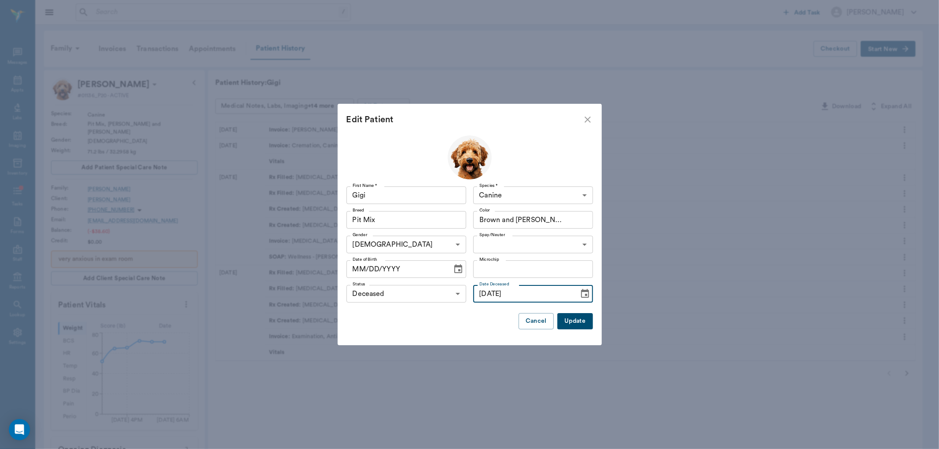
type input "[DATE]"
click at [585, 322] on button "Update" at bounding box center [574, 321] width 35 height 16
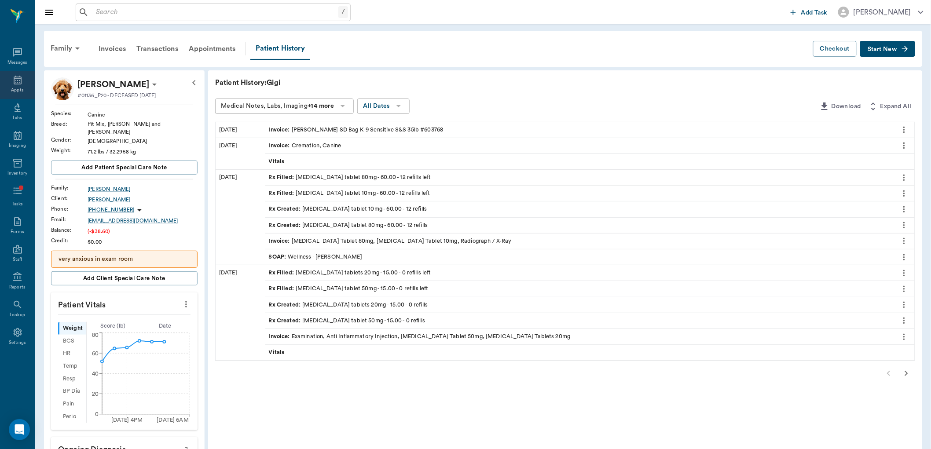
click at [15, 75] on icon at bounding box center [17, 80] width 11 height 11
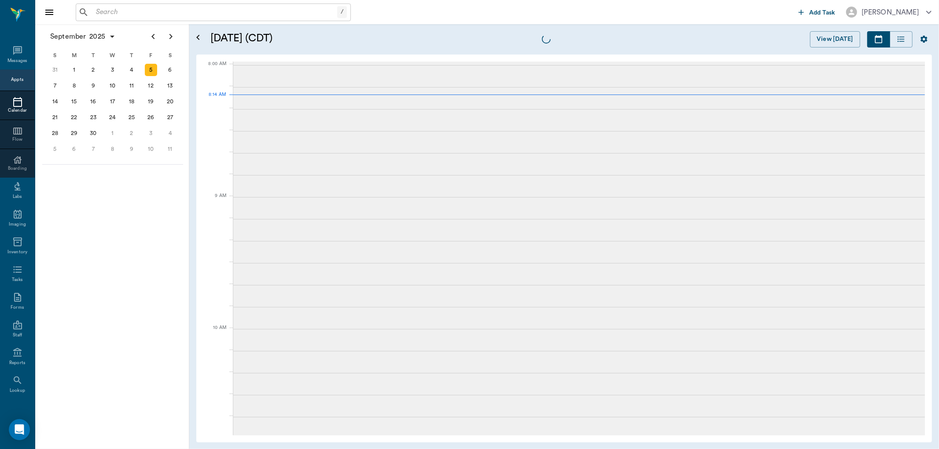
scroll to position [1, 0]
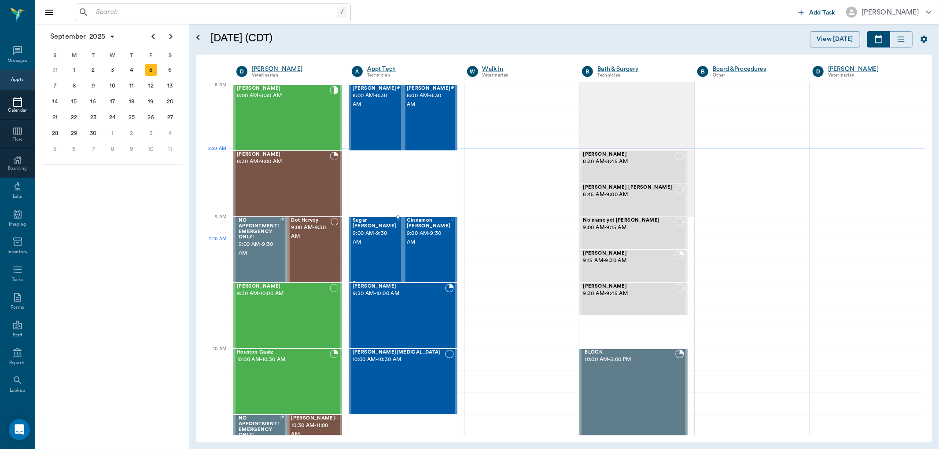
click at [364, 249] on div "Sugar [PERSON_NAME] 9:00 AM - 9:30 AM" at bounding box center [374, 250] width 44 height 64
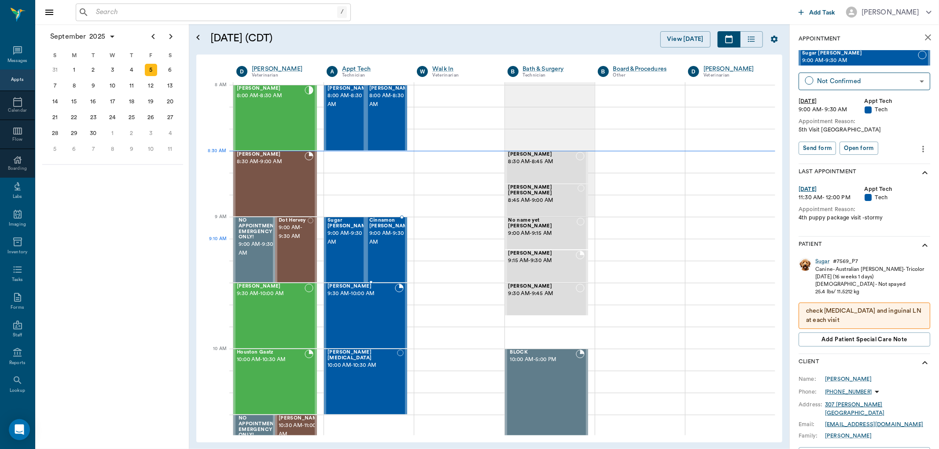
click at [385, 248] on div "Cinnamon [PERSON_NAME] 9:00 AM - 9:30 AM" at bounding box center [391, 250] width 44 height 64
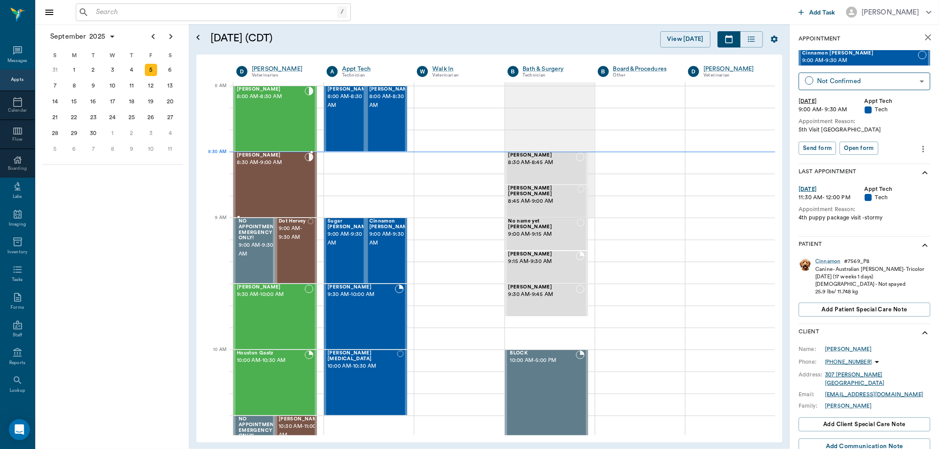
click at [293, 174] on div "RUBY King 8:30 AM - 9:00 AM" at bounding box center [271, 185] width 68 height 64
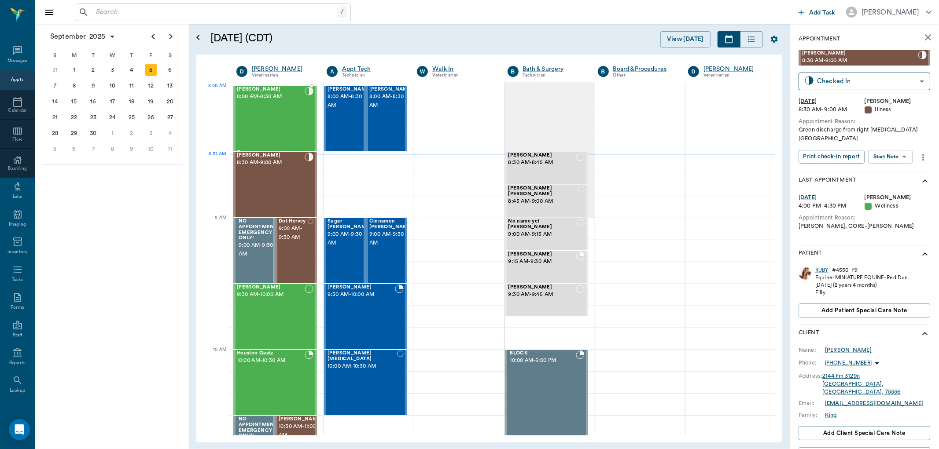
click at [273, 107] on div "Tank KIRTMAN 8:00 AM - 8:30 AM" at bounding box center [271, 119] width 68 height 64
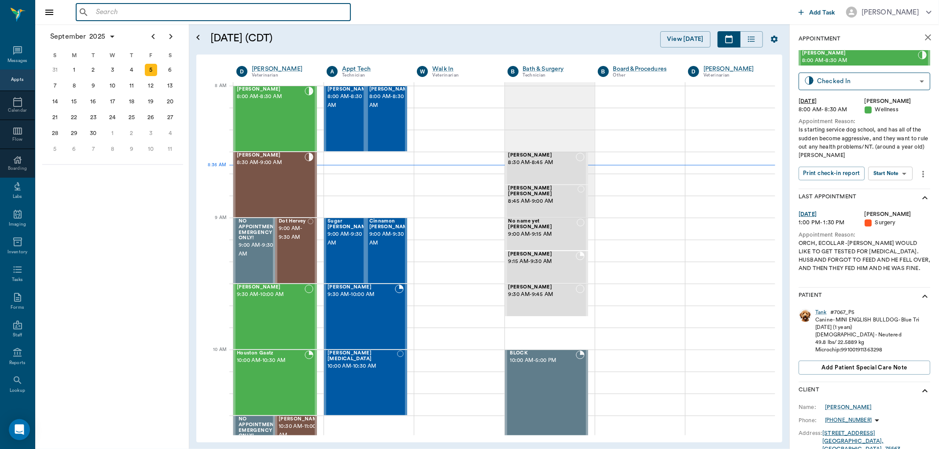
click at [104, 13] on input "text" at bounding box center [219, 12] width 254 height 12
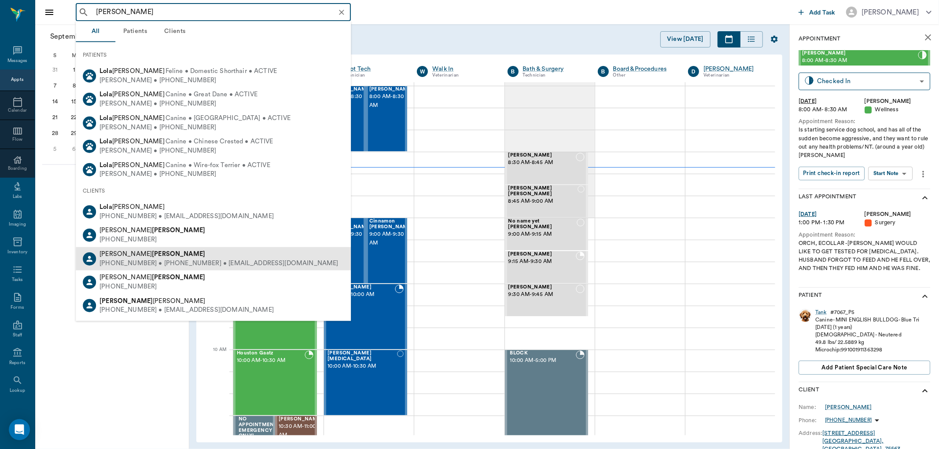
click at [178, 260] on div "(903) 826-5473 • (713) 839-5115 • cassco1846@gmail.com" at bounding box center [218, 263] width 238 height 9
type input "lola wicks"
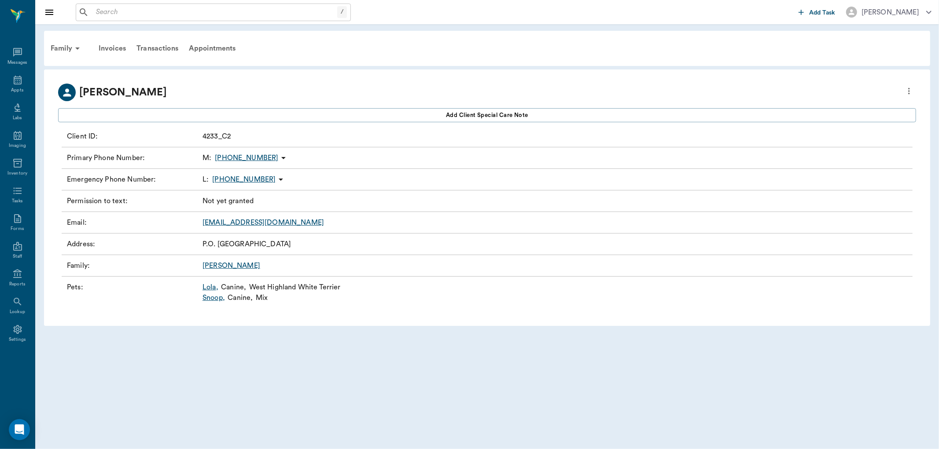
click at [207, 285] on link "Lola ," at bounding box center [210, 287] width 16 height 11
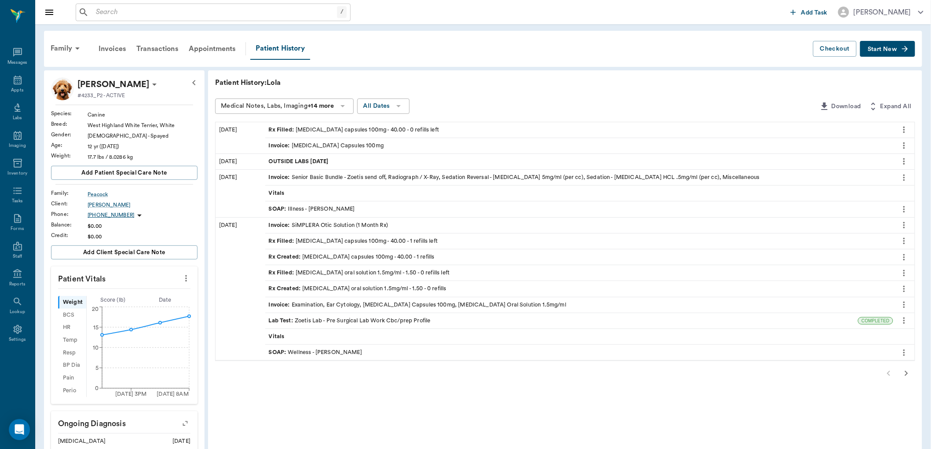
click at [887, 49] on span "Start New" at bounding box center [882, 49] width 29 height 0
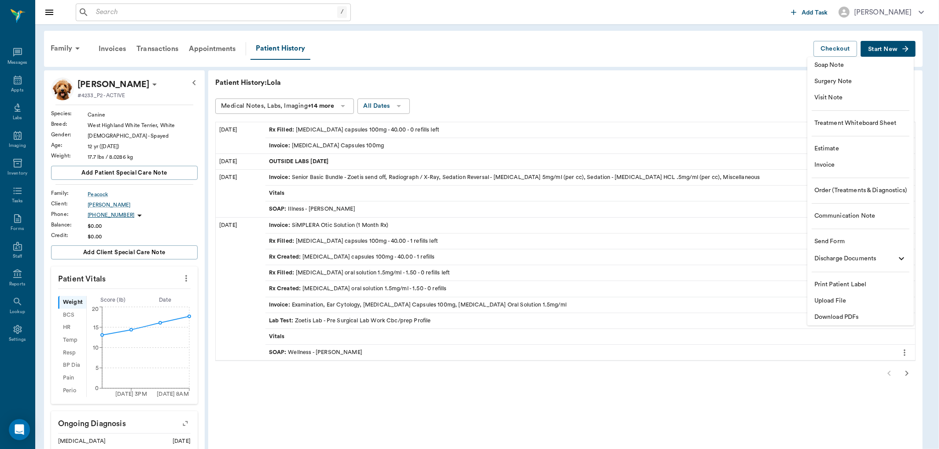
click at [834, 97] on span "Visit Note" at bounding box center [860, 97] width 92 height 9
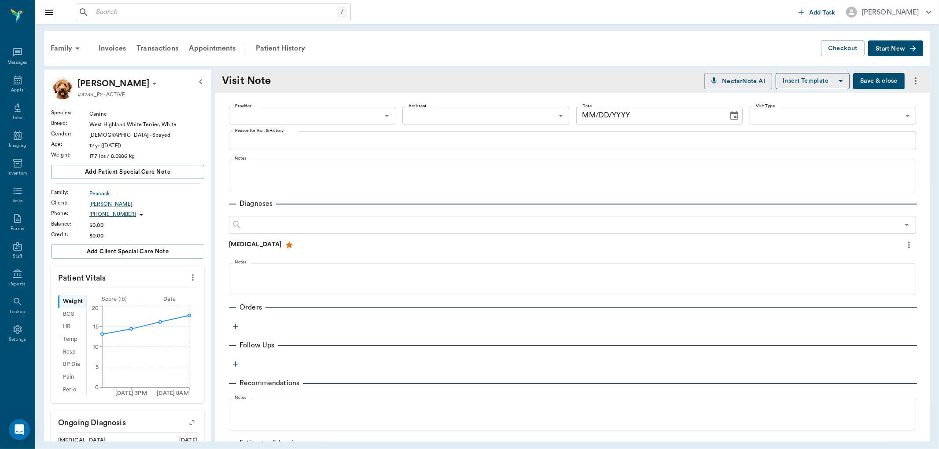
type input "[DATE]"
click at [285, 115] on body "/ ​ Add Task Dr. Bert Ellsworth Nectar Messages Appts Labs Imaging Inventory Ta…" at bounding box center [469, 224] width 939 height 449
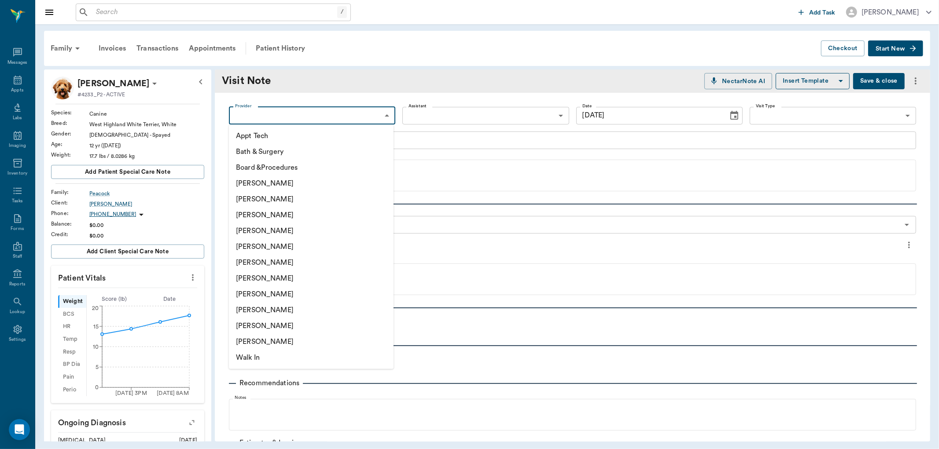
click at [260, 232] on li "[PERSON_NAME]" at bounding box center [311, 231] width 165 height 16
type input "63ec2f075fda476ae8351a4d"
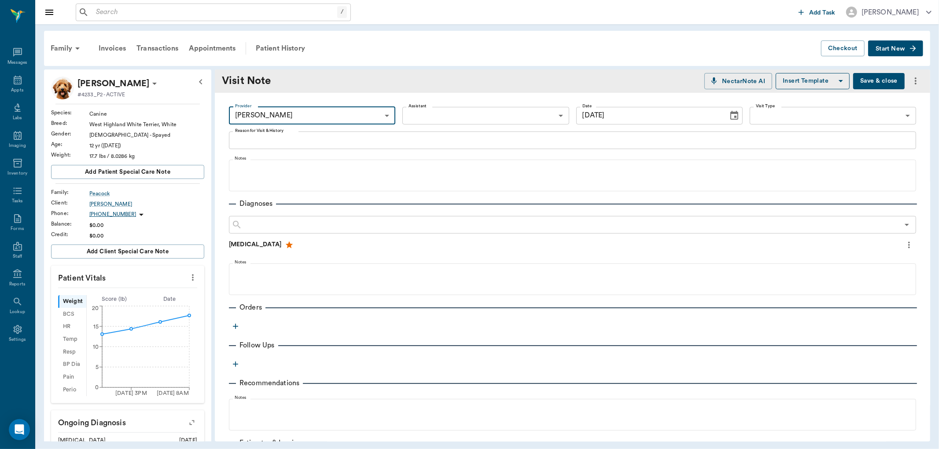
click at [436, 116] on body "/ ​ Add Task Dr. Bert Ellsworth Nectar Messages Appts Labs Imaging Inventory Ta…" at bounding box center [469, 224] width 939 height 449
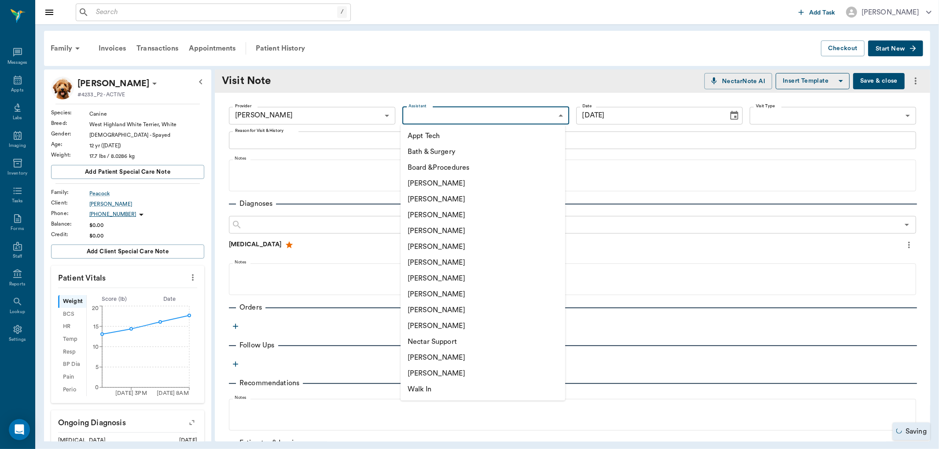
click at [440, 291] on li "[PERSON_NAME]" at bounding box center [482, 294] width 165 height 16
type input "63ec2e7e52e12b0ba117b124"
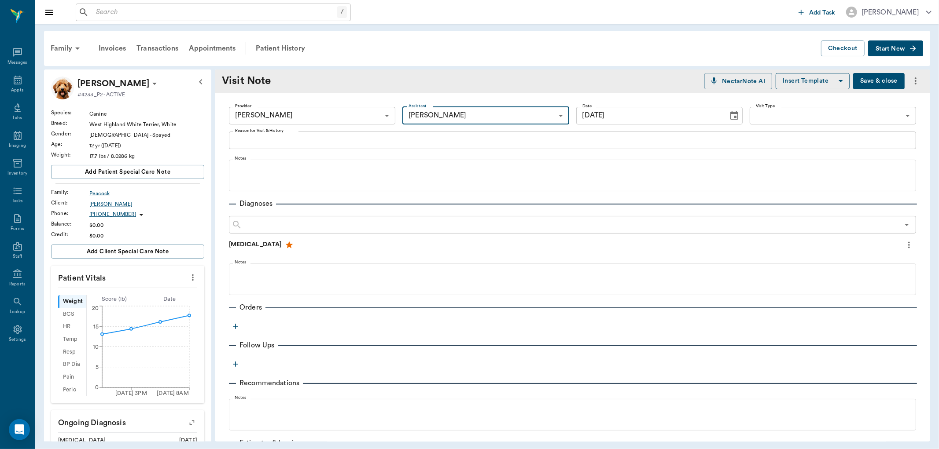
click at [274, 141] on textarea "Reason for Visit & History" at bounding box center [572, 140] width 675 height 10
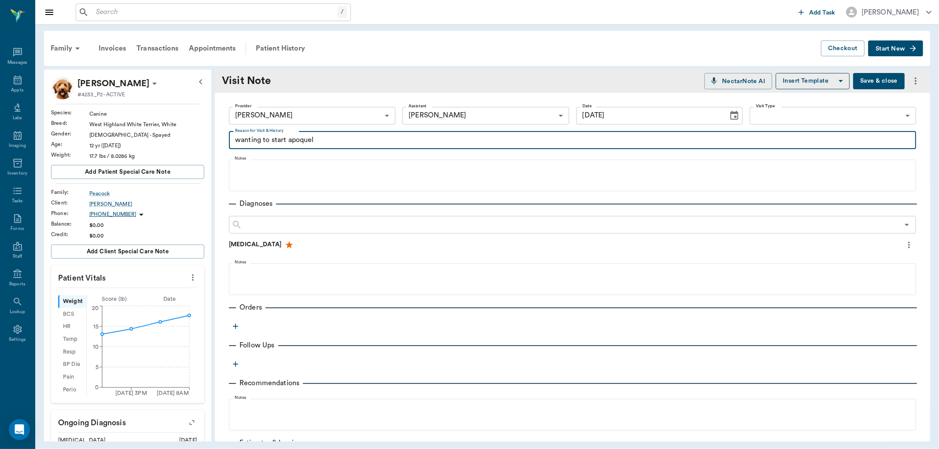
type textarea "wanting to start apoquel"
click at [238, 326] on icon "button" at bounding box center [235, 326] width 9 height 9
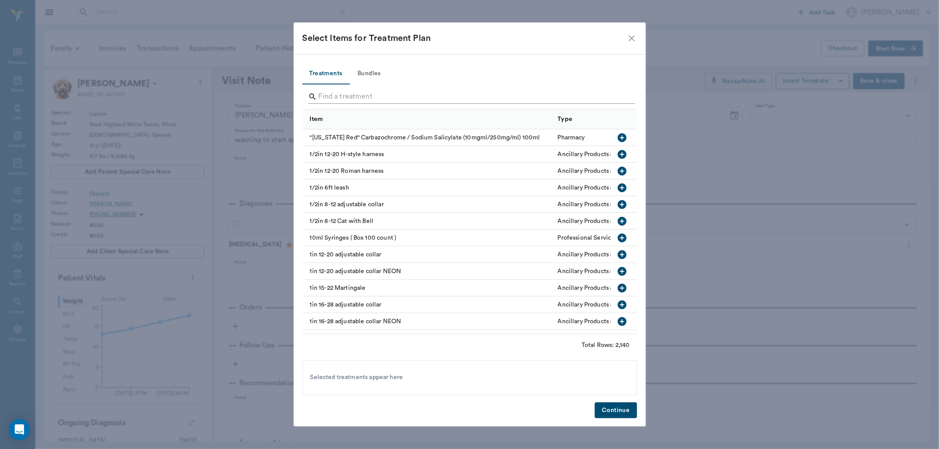
click at [322, 99] on input "Search" at bounding box center [470, 97] width 303 height 14
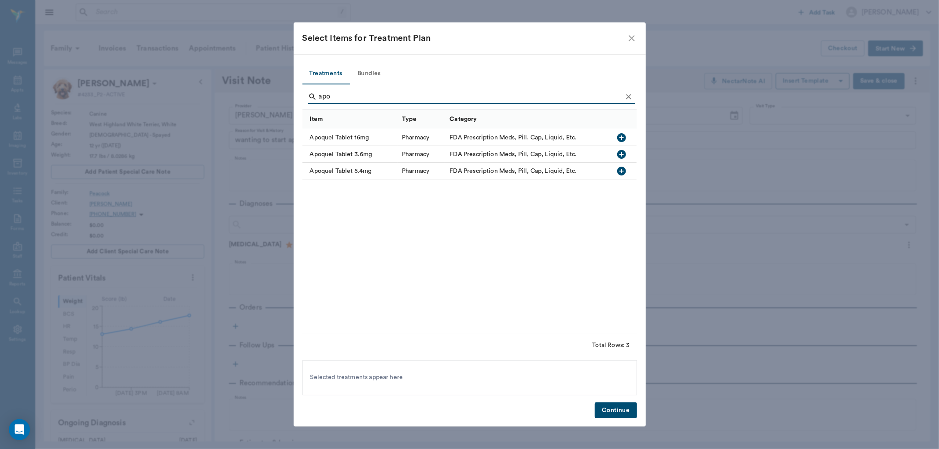
type input "apo"
click at [621, 153] on icon "button" at bounding box center [621, 154] width 11 height 11
click at [607, 407] on button "Continue" at bounding box center [615, 411] width 42 height 16
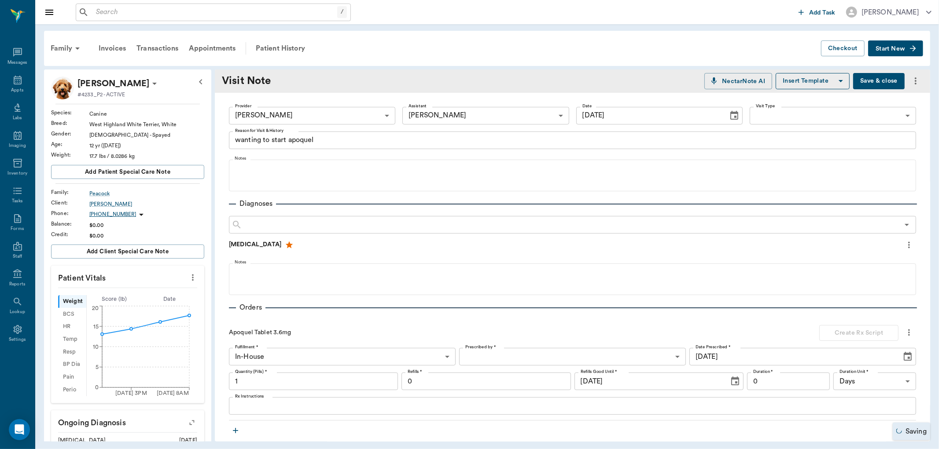
click at [482, 354] on body "/ ​ Add Task Dr. Bert Ellsworth Nectar Messages Appts Labs Imaging Inventory Ta…" at bounding box center [469, 224] width 939 height 449
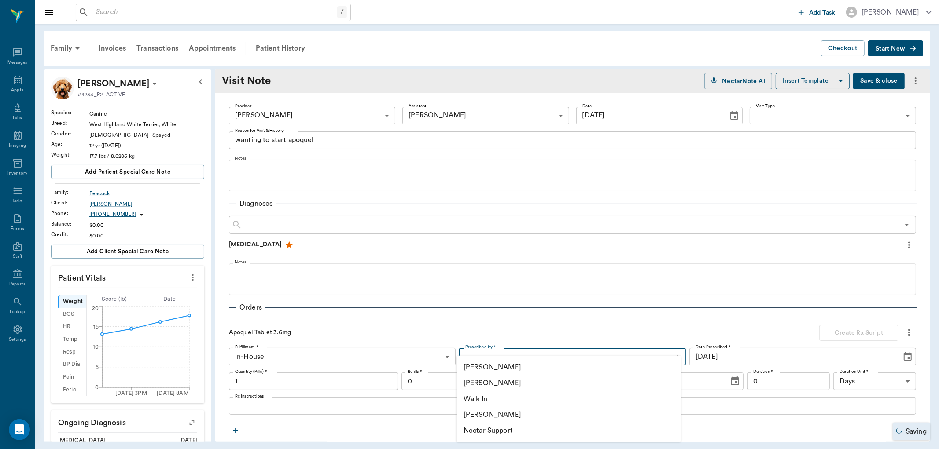
click at [487, 381] on li "[PERSON_NAME]" at bounding box center [568, 383] width 224 height 16
type input "63ec2f075fda476ae8351a4d"
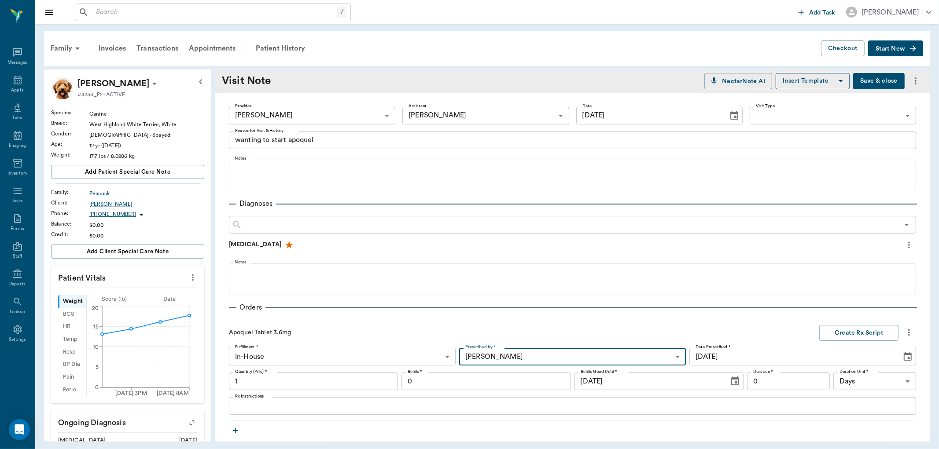
click at [286, 384] on input "1" at bounding box center [313, 382] width 169 height 18
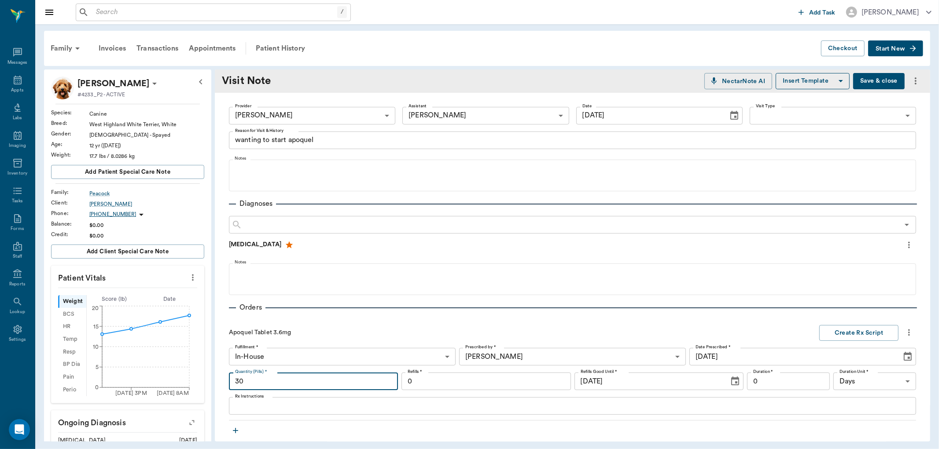
type input "30"
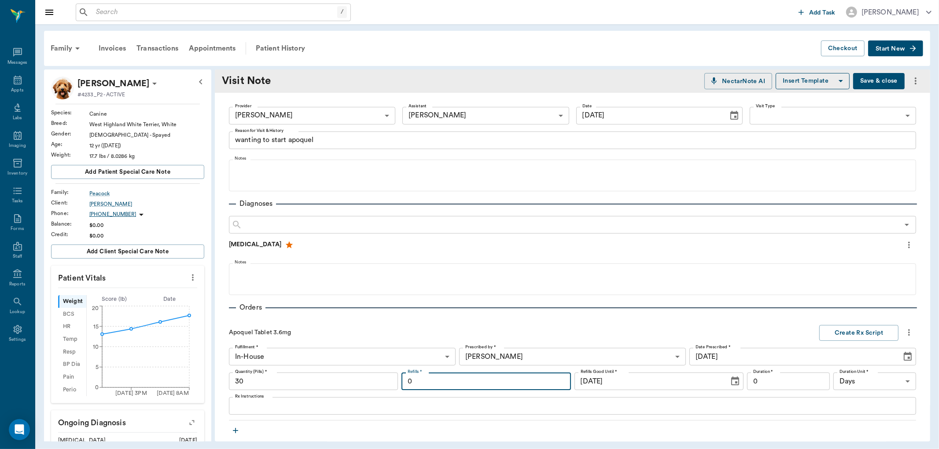
click at [439, 377] on input "0" at bounding box center [485, 382] width 169 height 18
type input "6"
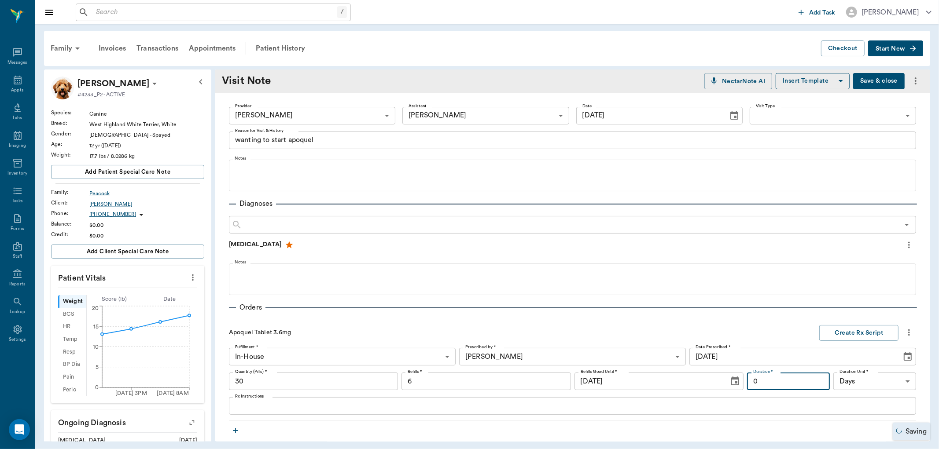
click at [785, 383] on input "0" at bounding box center [788, 382] width 83 height 18
type input "30"
click at [262, 411] on textarea "Rx Instructions" at bounding box center [572, 406] width 675 height 10
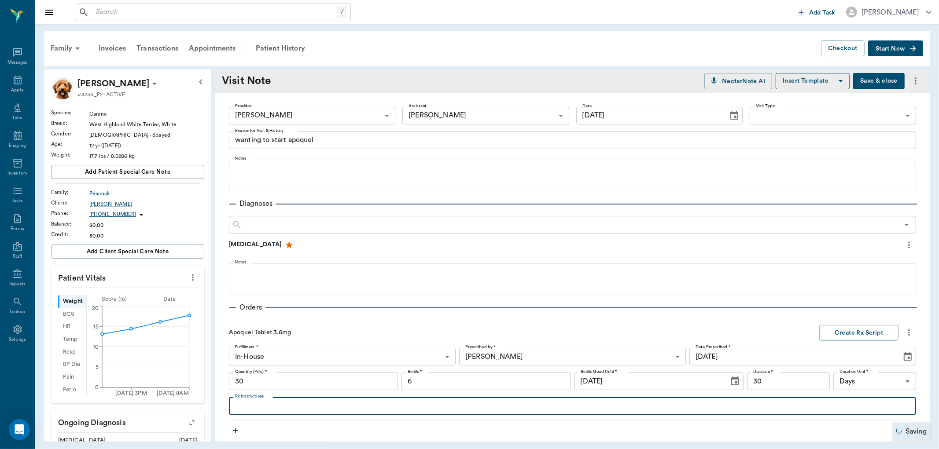
type textarea "g"
type textarea "GIVE 1 CHEW BY MOUTH ONCE A DAY FOR ALLERGIES"
click at [829, 337] on button "Create Rx Script" at bounding box center [858, 333] width 79 height 16
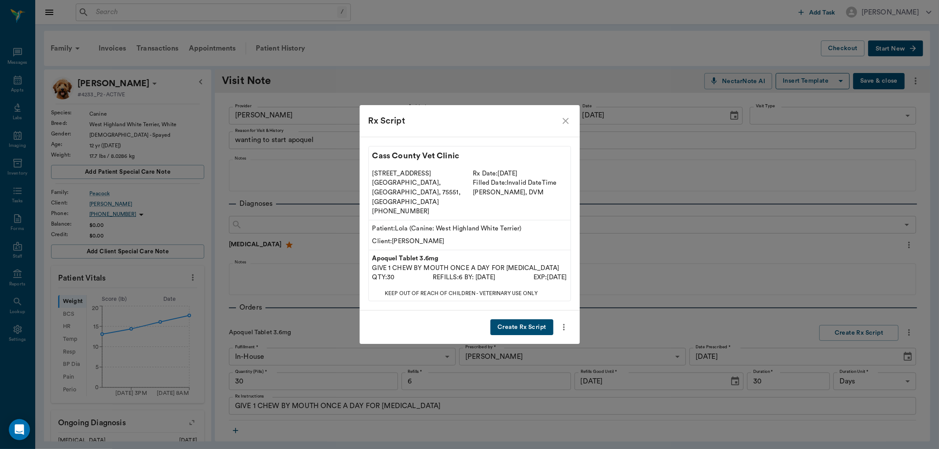
click at [509, 319] on button "Create Rx Script" at bounding box center [521, 327] width 62 height 16
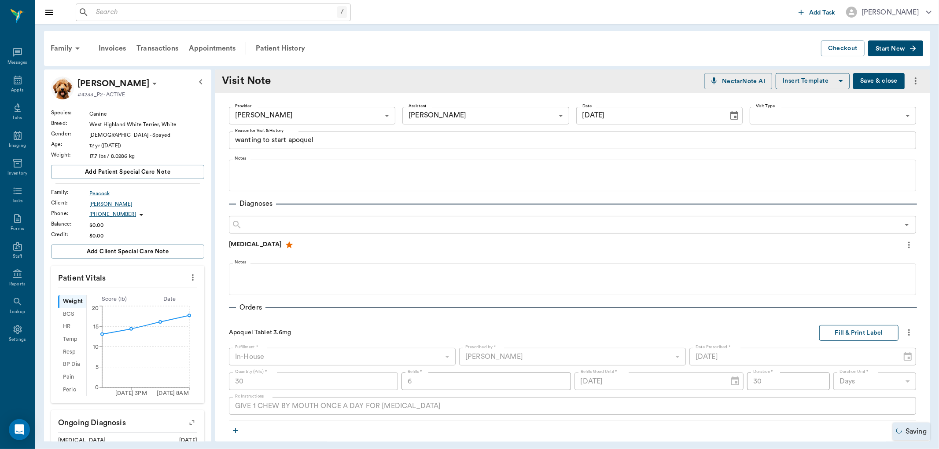
click at [859, 335] on button "Fill & Print Label" at bounding box center [858, 333] width 79 height 16
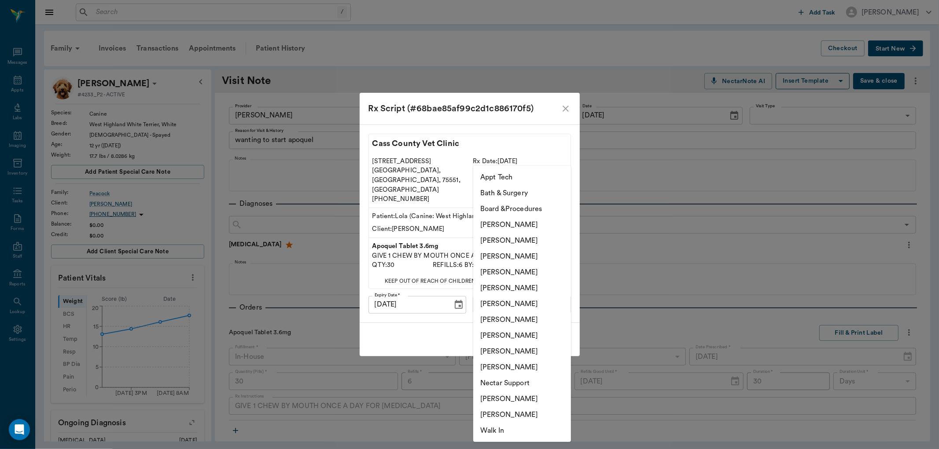
click at [509, 288] on body "/ ​ Add Task Dr. Bert Ellsworth Nectar Messages Appts Labs Imaging Inventory Ta…" at bounding box center [469, 224] width 939 height 449
click at [566, 117] on div at bounding box center [469, 224] width 939 height 449
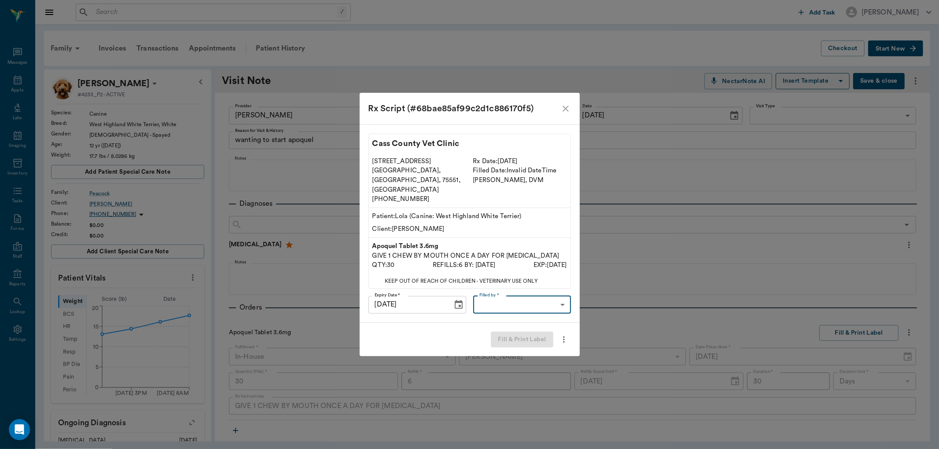
click at [564, 114] on icon "close" at bounding box center [565, 108] width 11 height 11
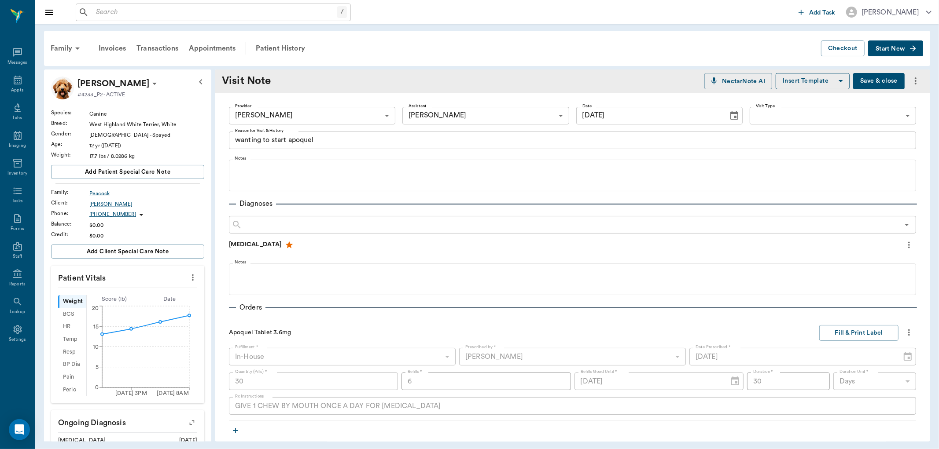
click at [905, 329] on icon "more" at bounding box center [909, 332] width 10 height 11
click at [917, 317] on div at bounding box center [469, 224] width 939 height 449
click at [863, 330] on button "Fill & Print Label" at bounding box center [858, 333] width 79 height 16
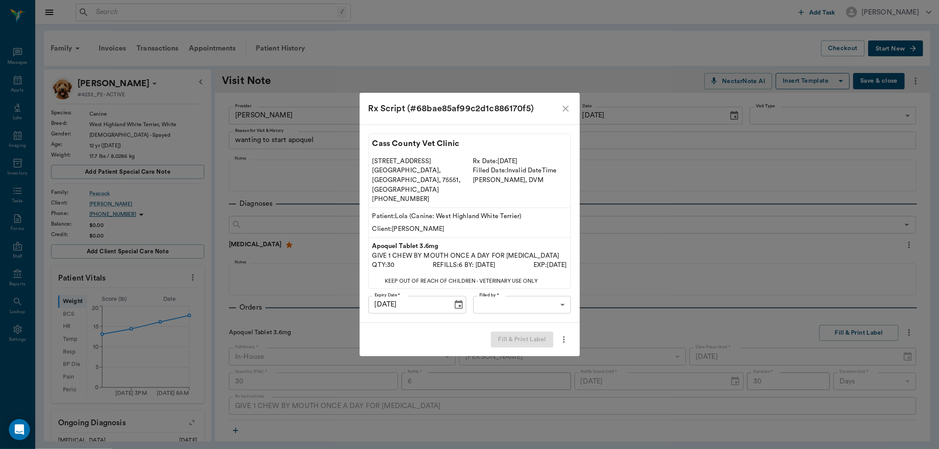
click at [564, 112] on icon "close" at bounding box center [565, 109] width 6 height 6
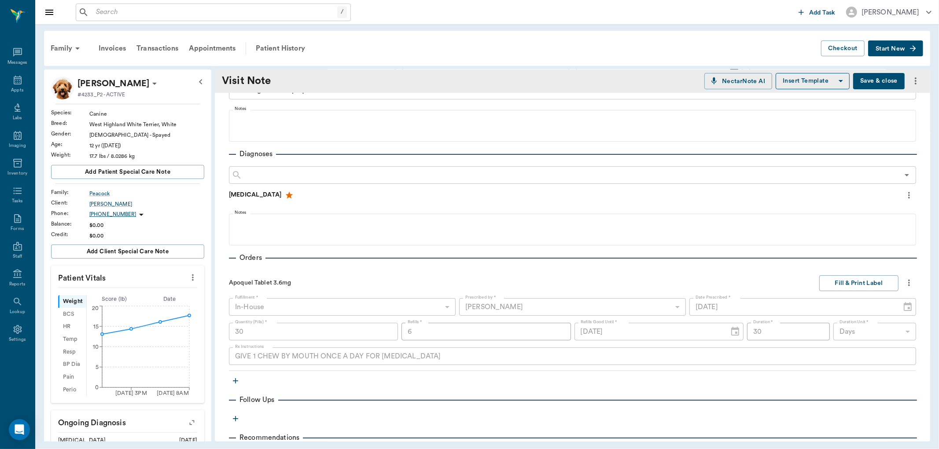
scroll to position [98, 0]
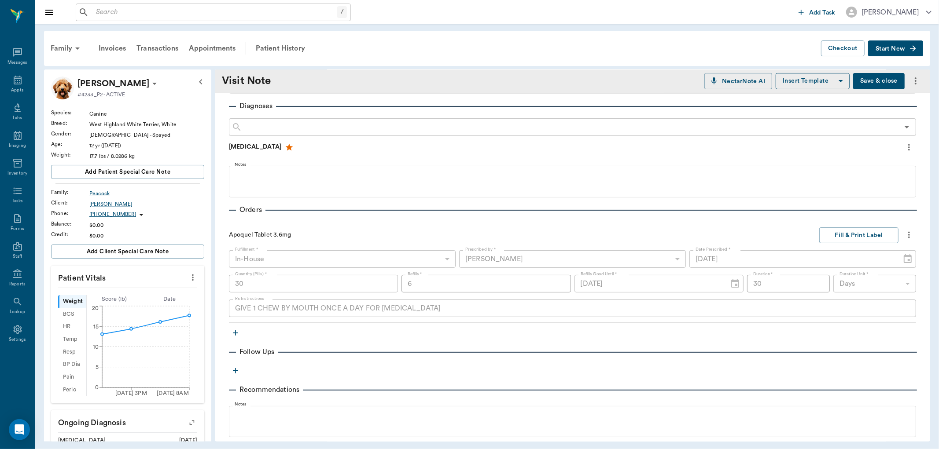
click at [235, 329] on icon "button" at bounding box center [235, 333] width 9 height 9
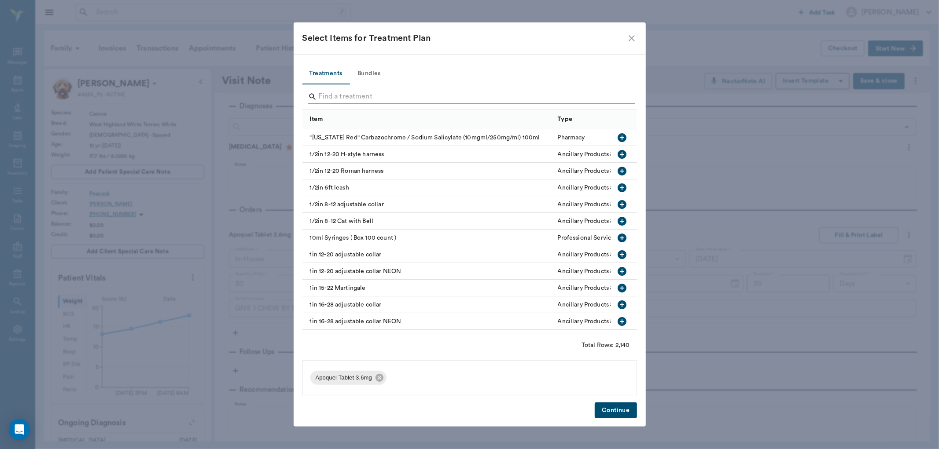
click at [344, 95] on input "Search" at bounding box center [470, 97] width 303 height 14
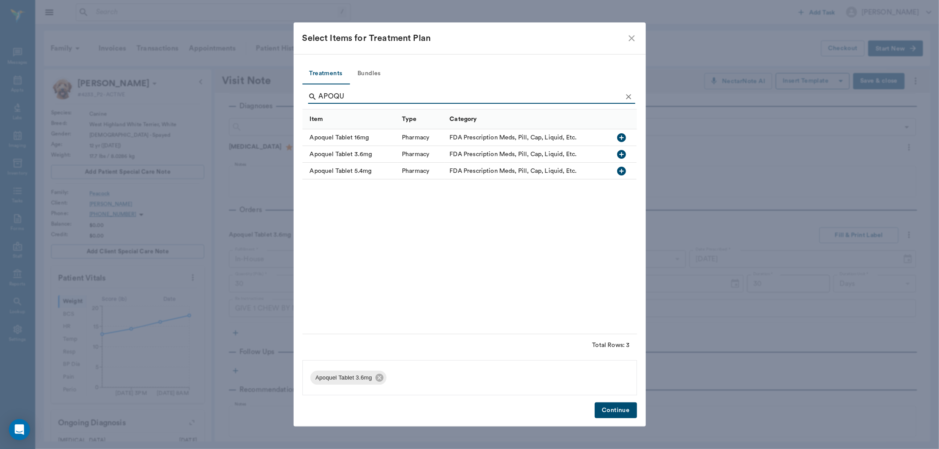
type input "APOQU"
click at [634, 37] on icon "close" at bounding box center [631, 38] width 11 height 11
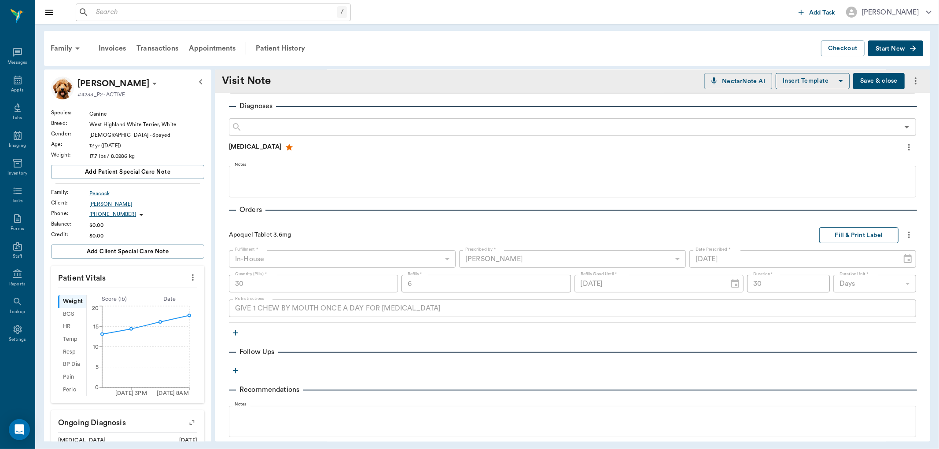
click at [861, 233] on button "Fill & Print Label" at bounding box center [858, 235] width 79 height 16
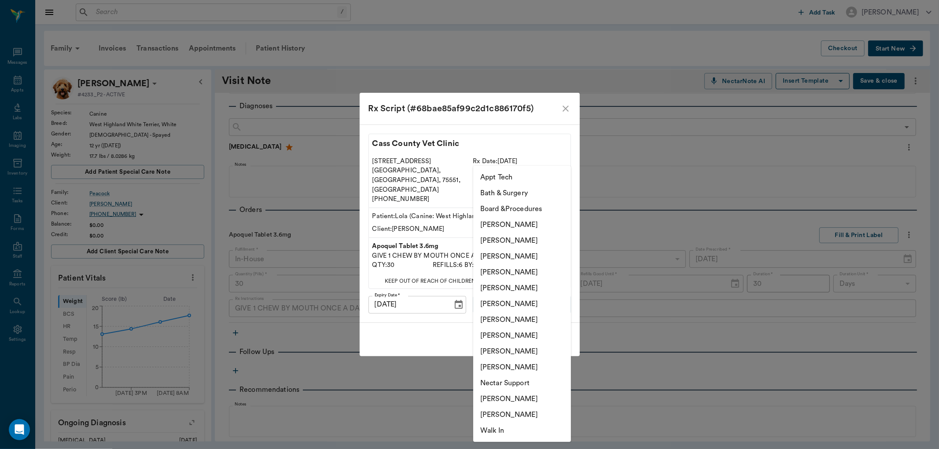
click at [475, 290] on body "/ ​ Add Task Dr. Bert Ellsworth Nectar Messages Appts Labs Imaging Inventory Ta…" at bounding box center [469, 224] width 939 height 449
click at [507, 330] on li "[PERSON_NAME]" at bounding box center [522, 336] width 98 height 16
type input "63ec2e7e52e12b0ba117b124"
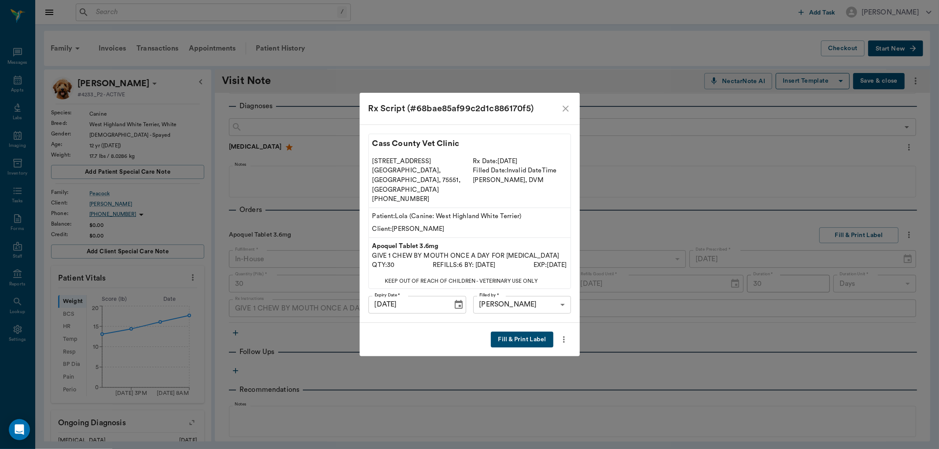
click at [525, 323] on div "Fill & Print Label" at bounding box center [470, 340] width 220 height 34
click at [526, 332] on button "Fill & Print Label" at bounding box center [522, 340] width 62 height 16
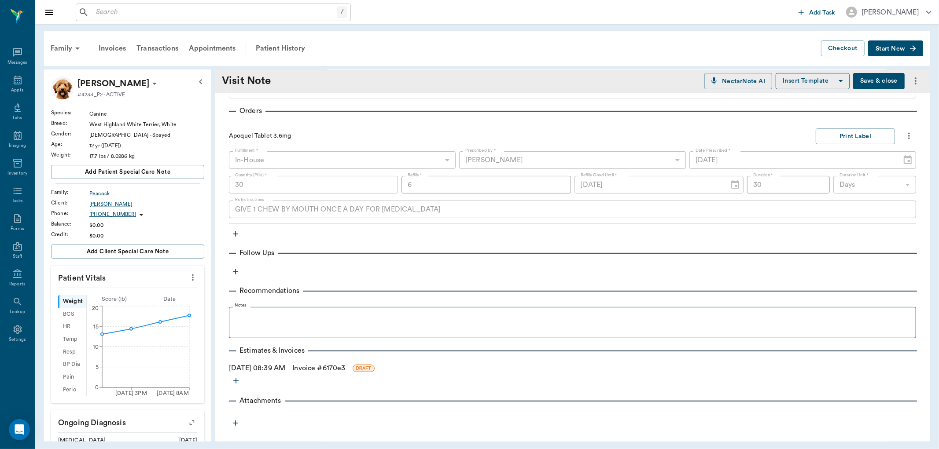
scroll to position [198, 0]
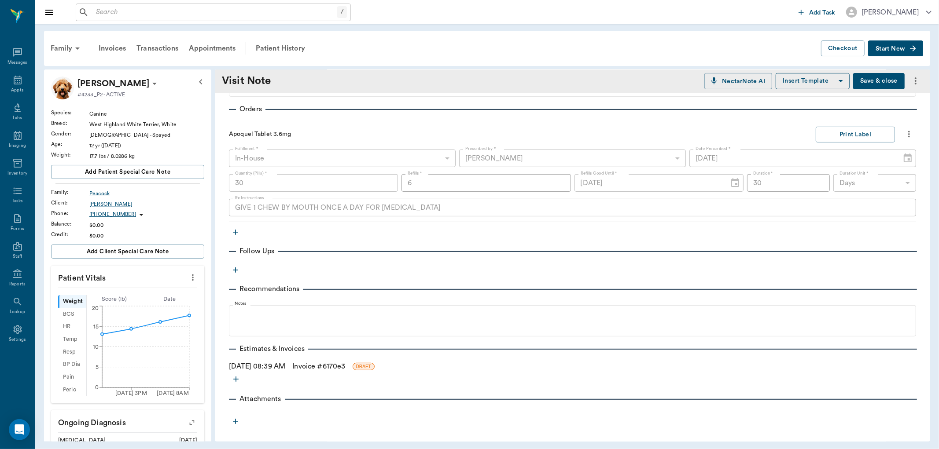
click at [342, 364] on link "Invoice # 6170e3" at bounding box center [318, 366] width 53 height 11
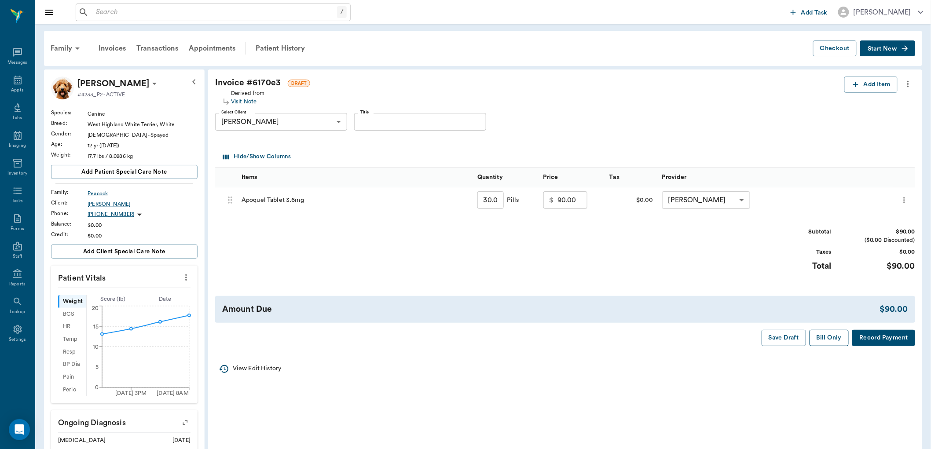
click at [834, 340] on button "Bill Only" at bounding box center [830, 338] width 40 height 16
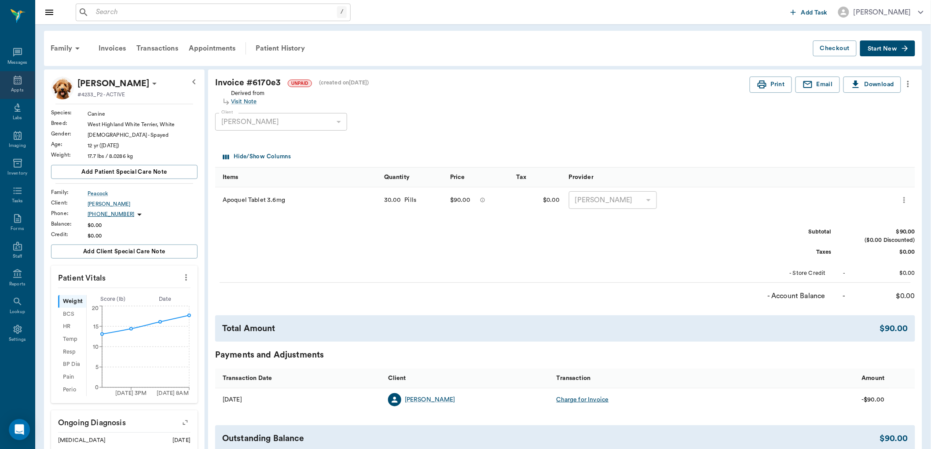
click at [25, 78] on div "Appts" at bounding box center [17, 85] width 35 height 28
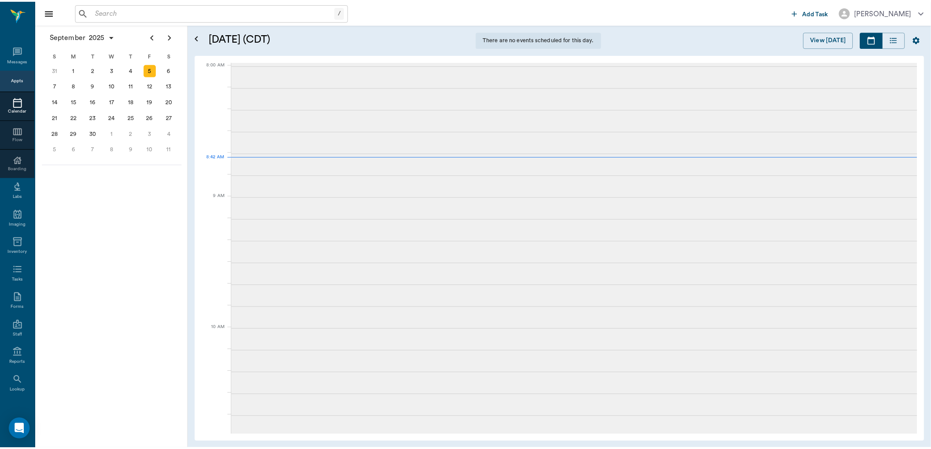
scroll to position [0, 0]
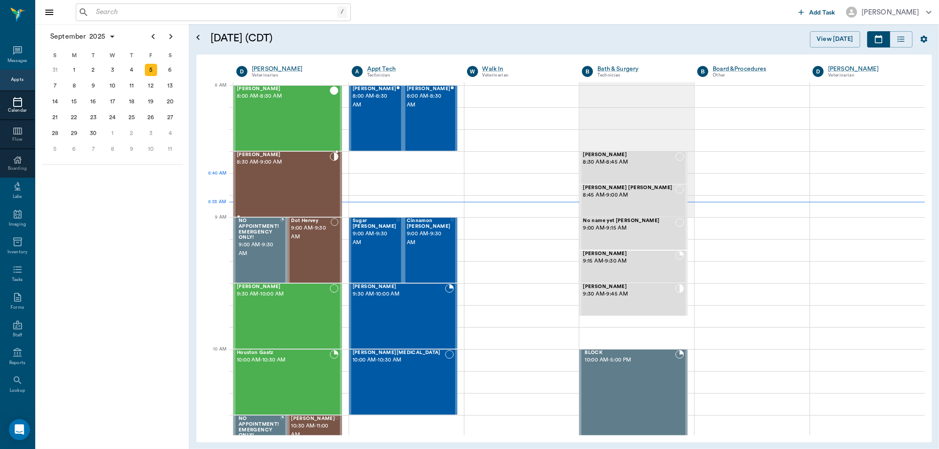
click at [305, 183] on div "RUBY King 8:30 AM - 9:00 AM" at bounding box center [283, 184] width 93 height 64
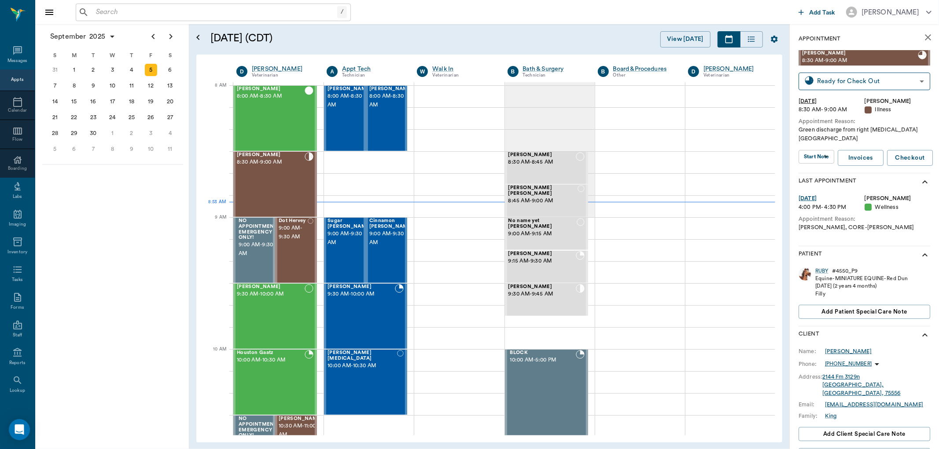
click at [837, 348] on div "Lindsey King" at bounding box center [848, 352] width 47 height 8
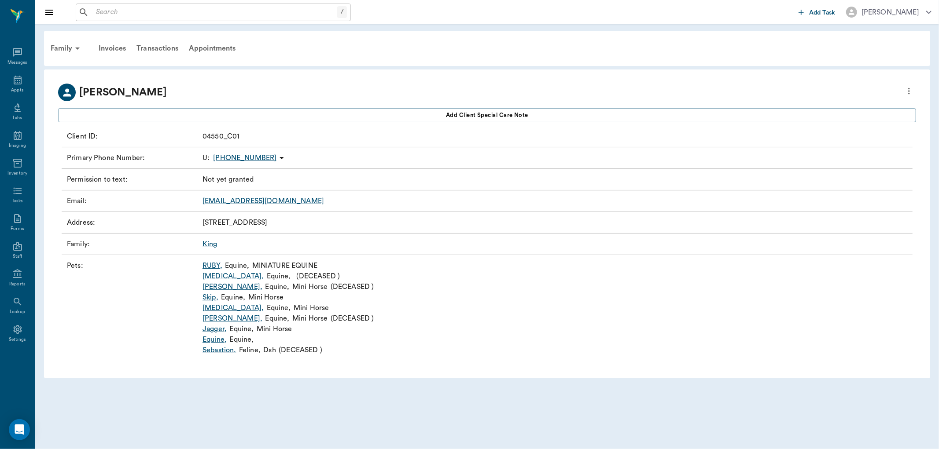
click at [211, 330] on link "Jagger ," at bounding box center [214, 329] width 24 height 11
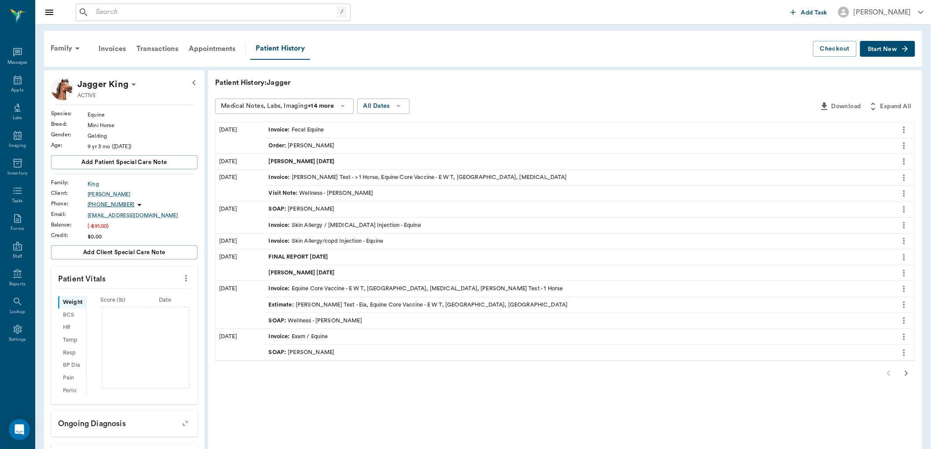
click at [301, 143] on div "Order : Daniel Virnala" at bounding box center [302, 146] width 66 height 8
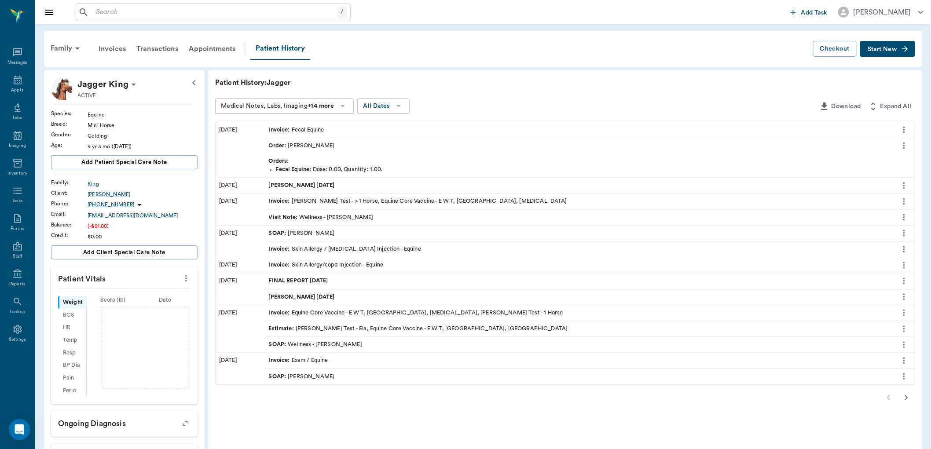
click at [906, 144] on icon "more" at bounding box center [904, 145] width 10 height 11
click at [857, 157] on span "View" at bounding box center [867, 160] width 74 height 9
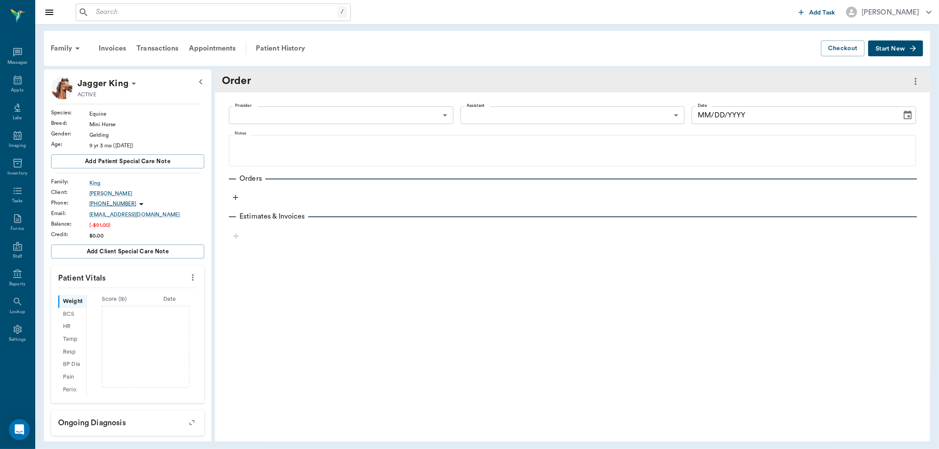
type input "642ef10e332a41444de2bad1"
type input "[DATE]"
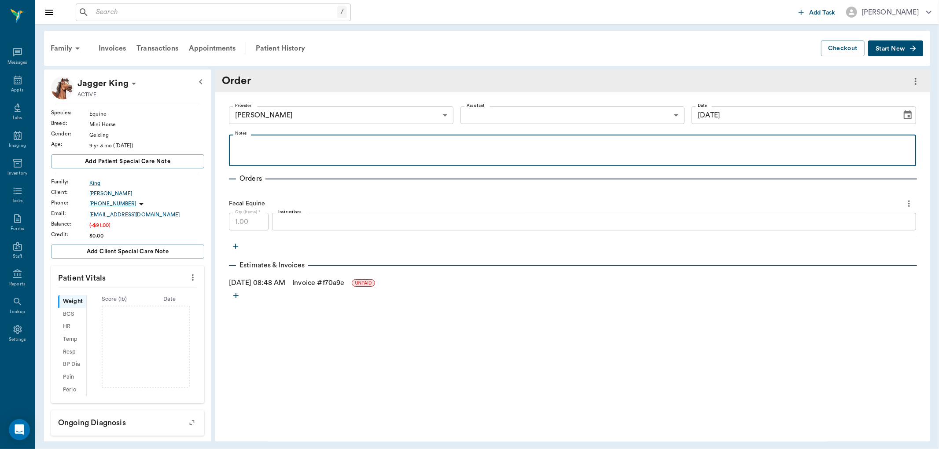
click at [256, 144] on p at bounding box center [572, 144] width 678 height 11
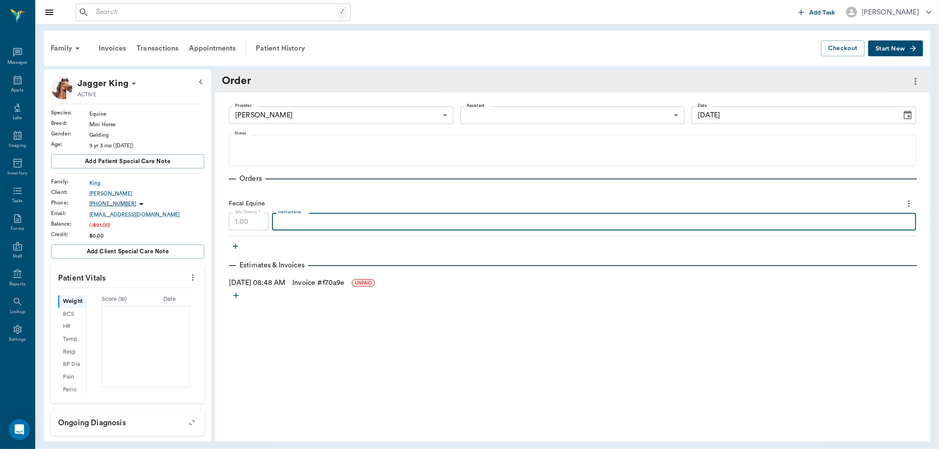
click at [326, 220] on textarea "Instructions" at bounding box center [593, 222] width 631 height 10
type textarea "1-2 STRONGYLE EGGS PER SAMPLE"
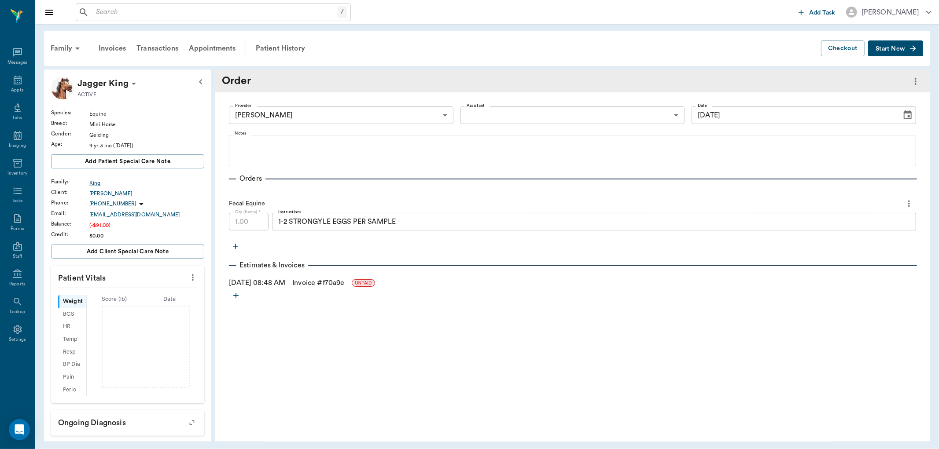
drag, startPoint x: 546, startPoint y: 322, endPoint x: 569, endPoint y: 308, distance: 27.4
click at [550, 317] on div "Order Provider Daniel Virnala 642ef10e332a41444de2bad1 Provider Assistant ​ Ass…" at bounding box center [572, 256] width 715 height 372
click at [319, 283] on link "Invoice # f70a9e" at bounding box center [318, 283] width 52 height 11
